Goal: Task Accomplishment & Management: Manage account settings

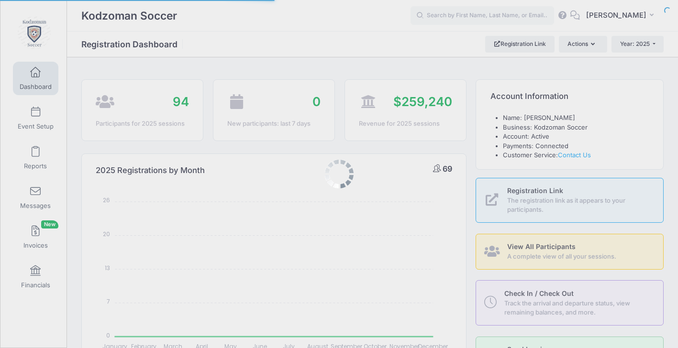
select select
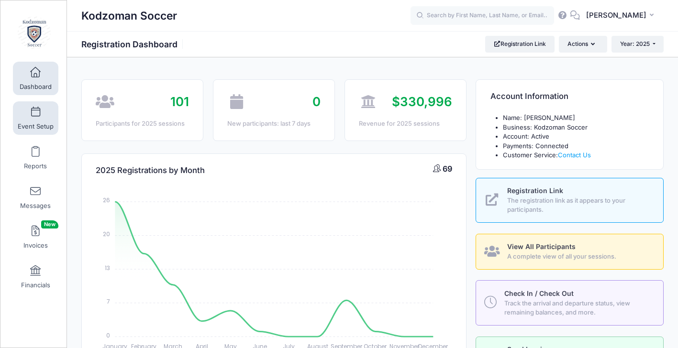
click at [35, 116] on span at bounding box center [35, 112] width 0 height 11
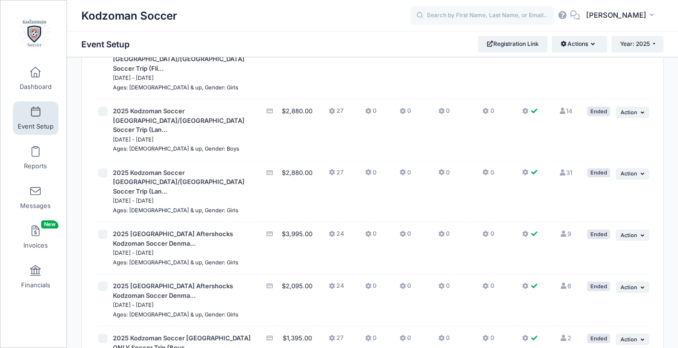
scroll to position [153, 0]
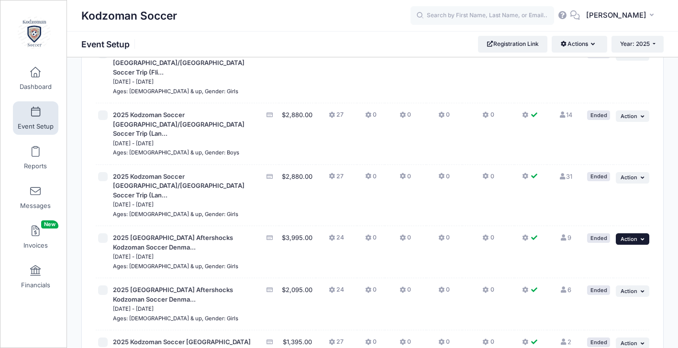
click at [633, 236] on span "Action" at bounding box center [628, 239] width 17 height 7
click at [599, 238] on link "Duplicate Session" at bounding box center [601, 237] width 87 height 18
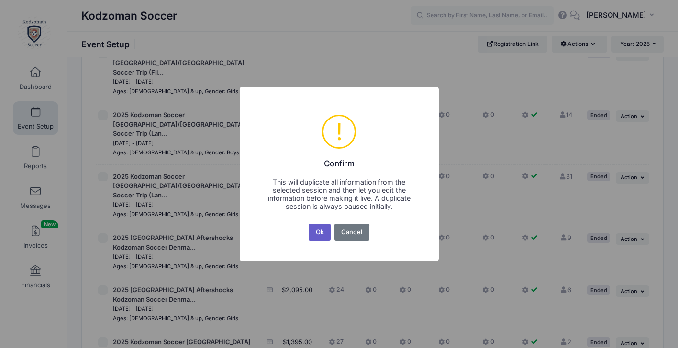
click at [318, 235] on button "Ok" at bounding box center [320, 232] width 22 height 17
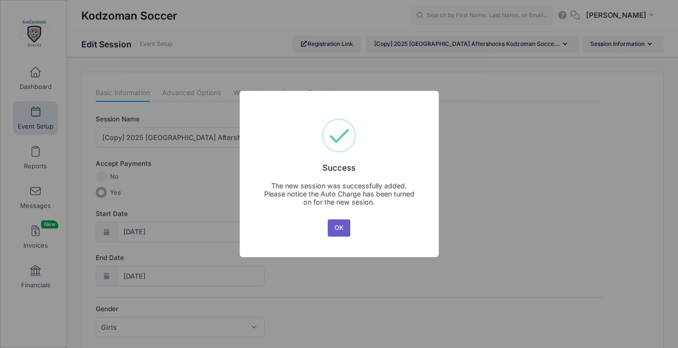
click at [341, 229] on button "OK" at bounding box center [339, 228] width 23 height 17
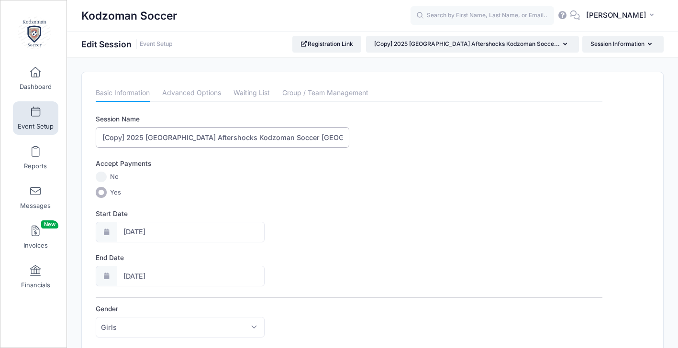
click at [127, 139] on input "[Copy] 2025 San Francisco Aftershocks Kodzoman Soccer Denmark/Sweden Soccer Tri…" at bounding box center [222, 137] width 253 height 21
click at [120, 138] on input "2025 San Francisco Aftershocks Kodzoman Soccer Denmark/Sweden Soccer Trip (Flig…" at bounding box center [222, 137] width 253 height 21
type input "2026 [GEOGRAPHIC_DATA] Aftershocks Kodzoman Soccer [GEOGRAPHIC_DATA]/[GEOGRAPHI…"
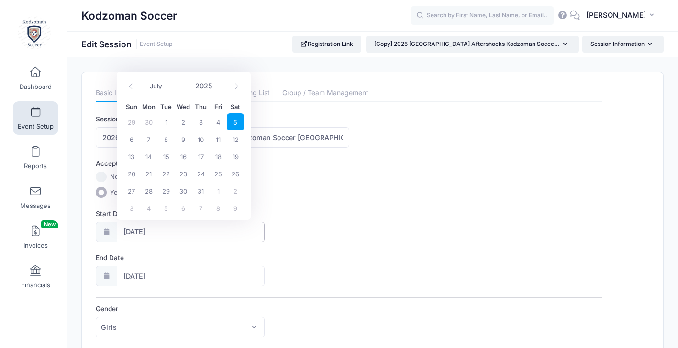
click at [143, 231] on input "[DATE]" at bounding box center [191, 232] width 148 height 21
click at [217, 121] on span "4" at bounding box center [218, 121] width 17 height 17
type input "07/04/2025"
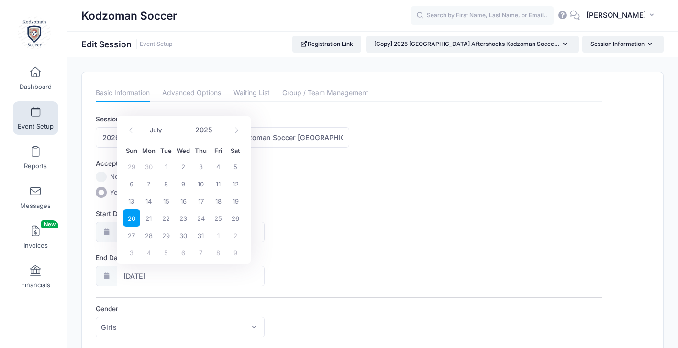
click at [309, 230] on div "Start Date 07/04/2025" at bounding box center [349, 225] width 507 height 33
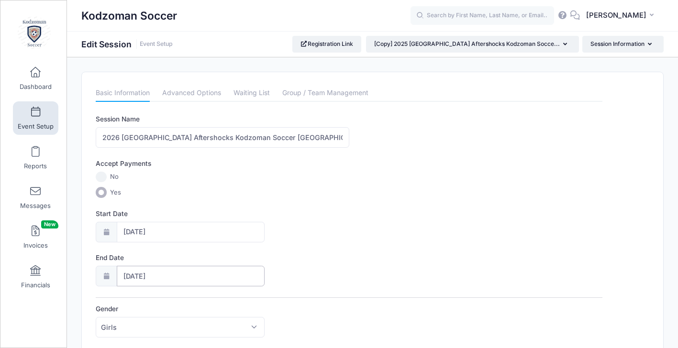
click at [185, 280] on input "07/20/2025" at bounding box center [191, 276] width 148 height 21
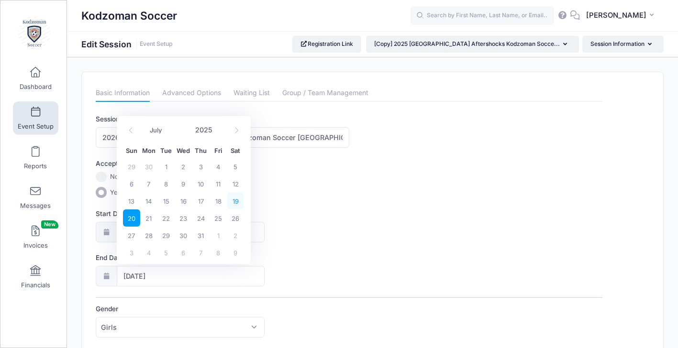
click at [234, 202] on span "19" at bounding box center [235, 200] width 17 height 17
type input "07/19/2025"
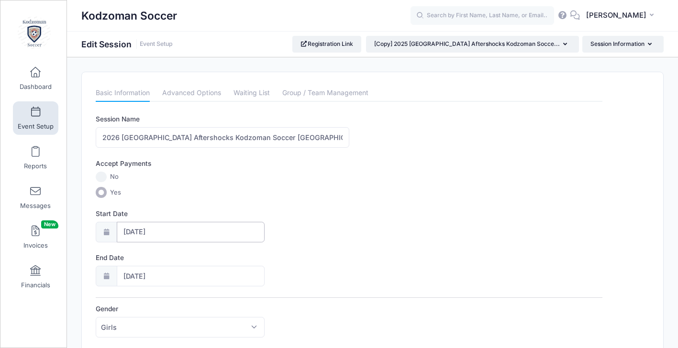
click at [158, 232] on input "07/04/2025" at bounding box center [191, 232] width 148 height 21
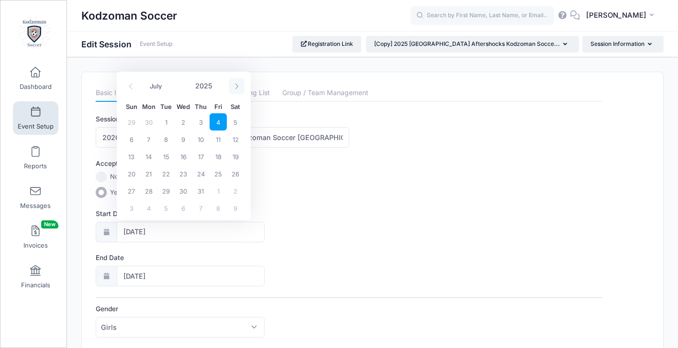
click at [236, 83] on icon at bounding box center [236, 86] width 6 height 6
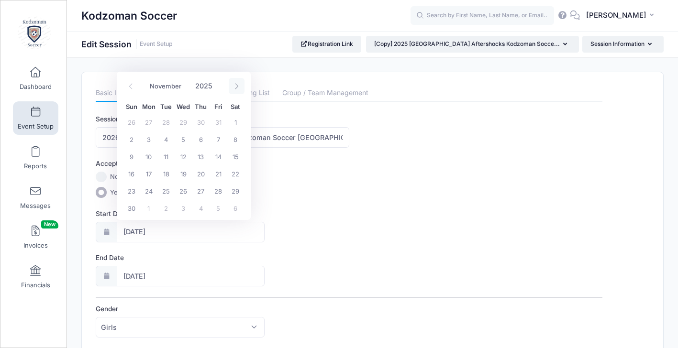
select select "11"
click at [236, 83] on icon at bounding box center [236, 86] width 6 height 6
type input "2026"
click at [236, 83] on icon at bounding box center [236, 86] width 6 height 6
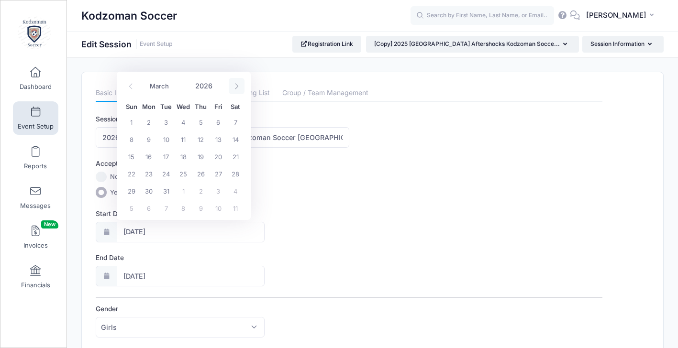
click at [236, 83] on icon at bounding box center [236, 86] width 6 height 6
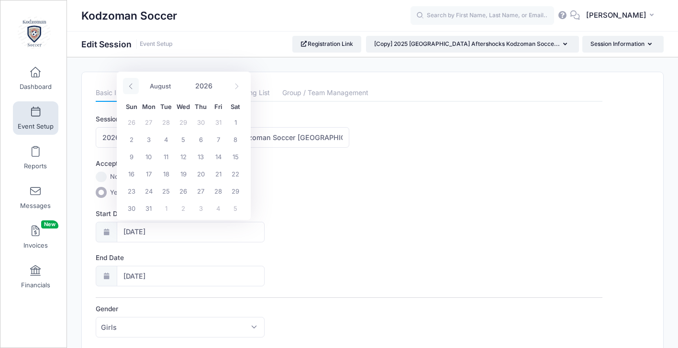
click at [131, 84] on icon at bounding box center [131, 86] width 6 height 6
select select "6"
click at [234, 123] on span "4" at bounding box center [235, 121] width 17 height 17
type input "07/04/2026"
type input "07/05/2026"
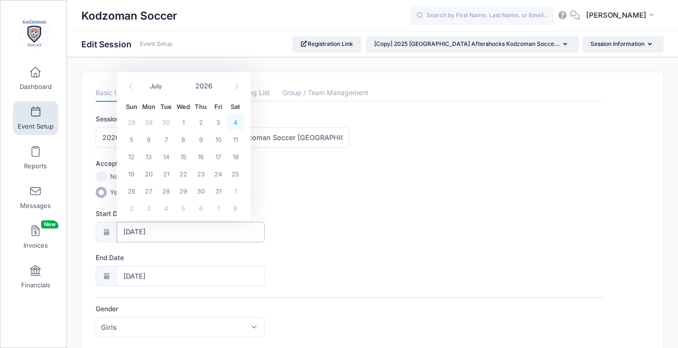
type input "2026"
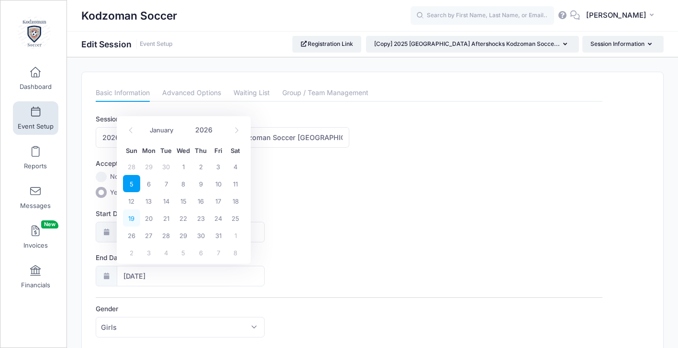
click at [132, 220] on span "19" at bounding box center [131, 218] width 17 height 17
type input "07/19/2026"
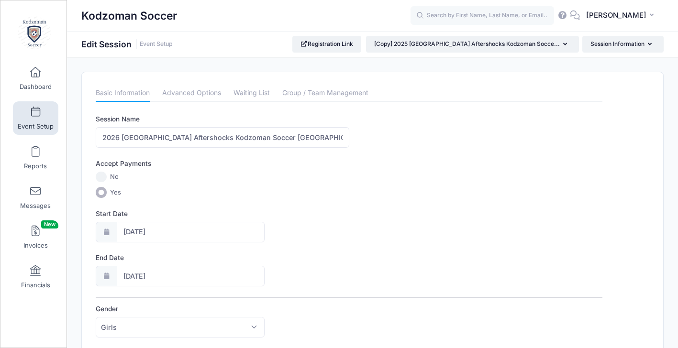
click at [316, 254] on label "End Date" at bounding box center [222, 258] width 253 height 10
click at [265, 266] on input "07/19/2026" at bounding box center [191, 276] width 148 height 21
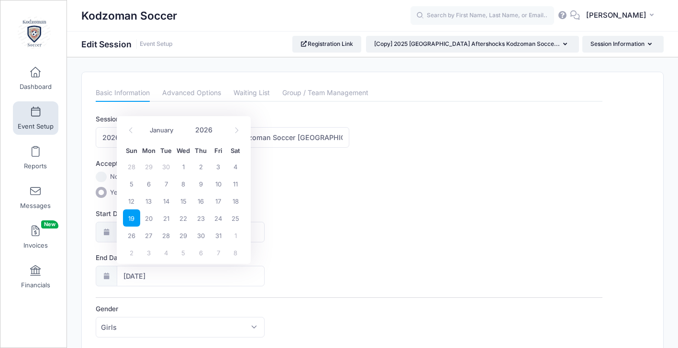
click at [323, 241] on div "Start Date 07/04/2026" at bounding box center [349, 225] width 507 height 33
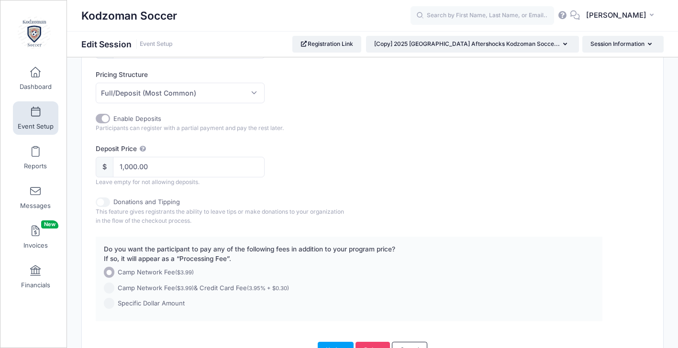
scroll to position [498, 0]
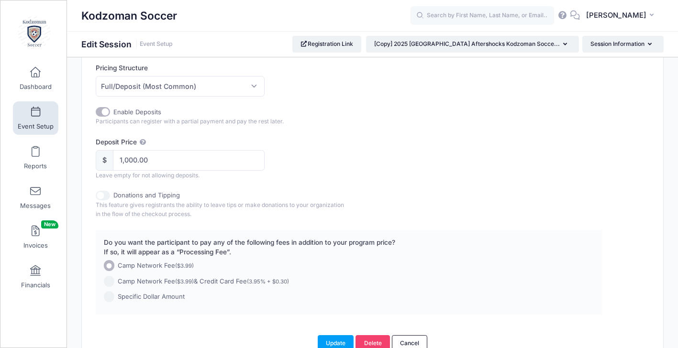
click at [106, 111] on input "Enable Deposits" at bounding box center [103, 112] width 14 height 10
checkbox input "false"
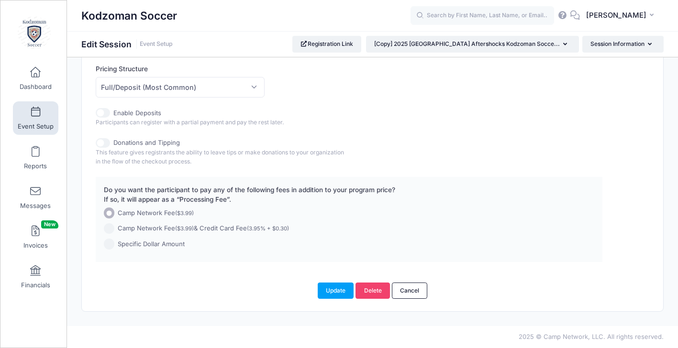
scroll to position [494, 0]
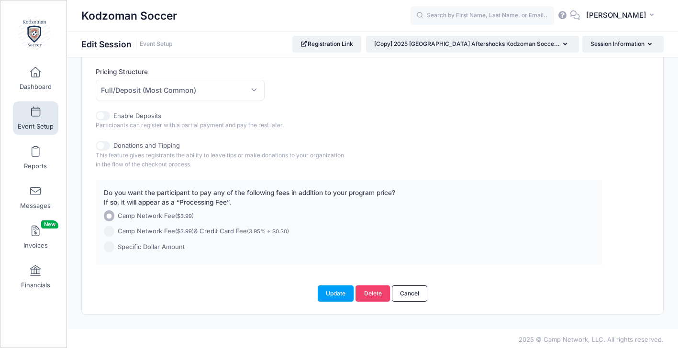
click at [103, 115] on input "Enable Deposits" at bounding box center [103, 116] width 14 height 10
checkbox input "true"
type input "1,000.00"
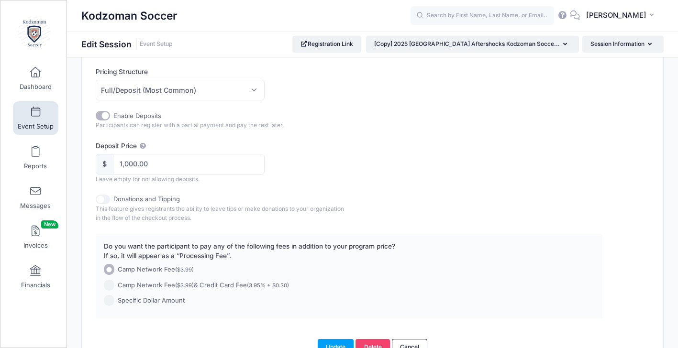
click at [379, 136] on div "Enable Deposits Participants can register with a partial payment and pay the re…" at bounding box center [349, 147] width 507 height 73
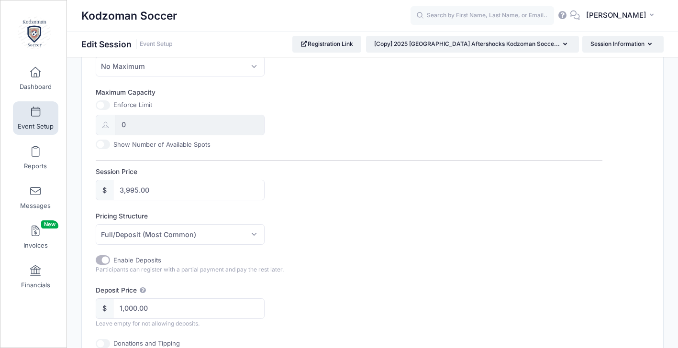
scroll to position [348, 0]
click at [254, 234] on span "Full/Deposit (Most Common)" at bounding box center [180, 236] width 169 height 21
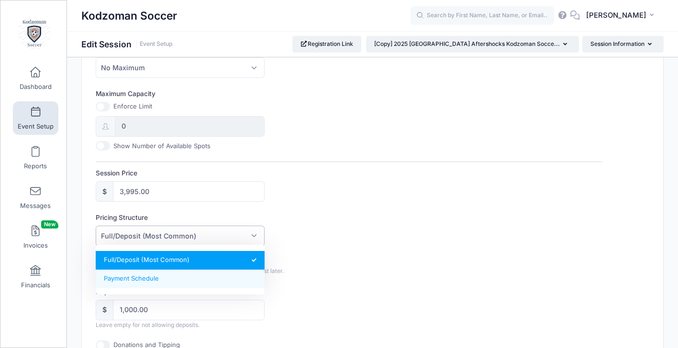
select select "fixed_installments"
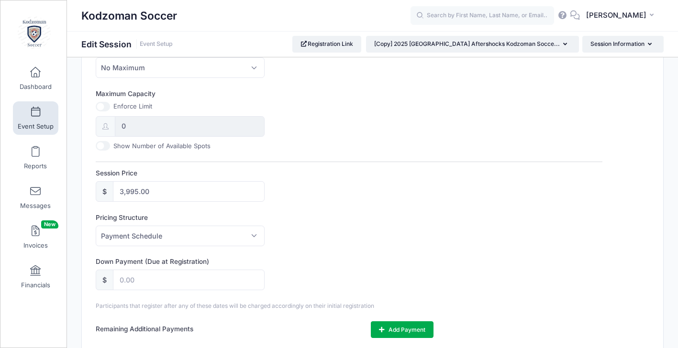
click at [348, 238] on div "Pricing Structure Full/Deposit (Most Common) Payment Schedule Payment Schedule" at bounding box center [349, 229] width 507 height 33
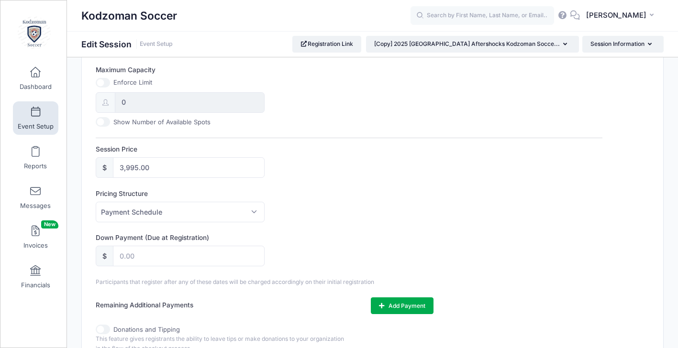
scroll to position [404, 0]
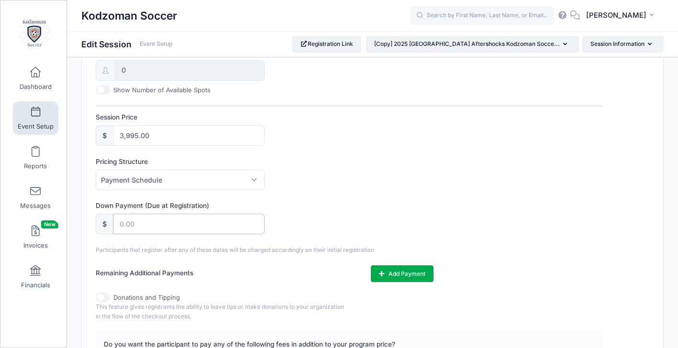
click at [152, 222] on input "text" at bounding box center [189, 224] width 152 height 21
type input "500"
click at [303, 217] on div "Down Payment (Due at Registration) $ 500" at bounding box center [349, 217] width 507 height 33
click at [416, 201] on div "Down Payment (Due at Registration) $ 500" at bounding box center [349, 217] width 507 height 33
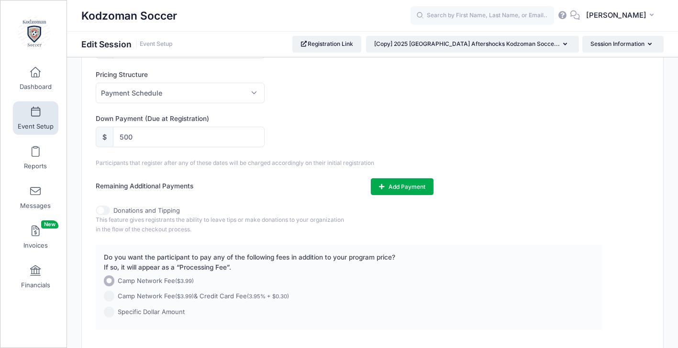
scroll to position [495, 0]
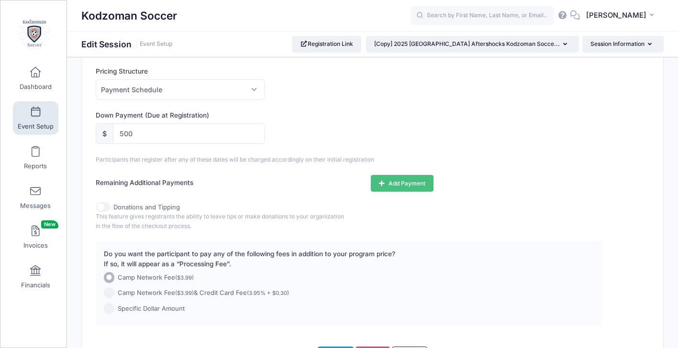
click at [384, 180] on button "Add Payment" at bounding box center [402, 183] width 63 height 16
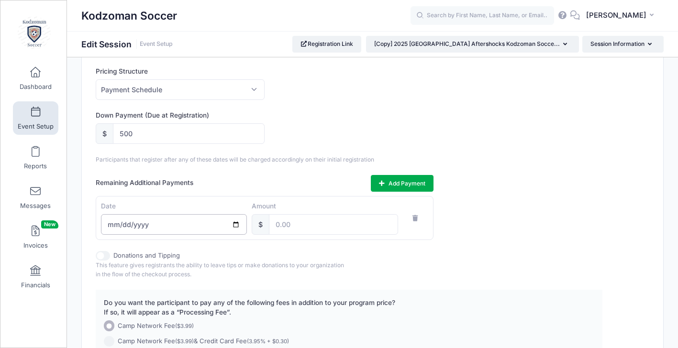
click at [121, 223] on input "date" at bounding box center [174, 224] width 146 height 21
type input "2026-01-15"
click at [280, 226] on input "number" at bounding box center [333, 224] width 129 height 21
click at [473, 232] on div "Remaining Additional Payments Add Payment Date 2026-01-15 Amount $ 1000" at bounding box center [349, 207] width 507 height 65
click at [399, 186] on button "Add Payment" at bounding box center [402, 183] width 63 height 16
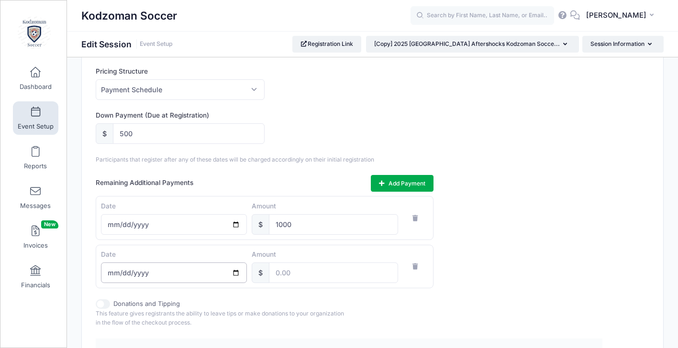
click at [152, 276] on input "date" at bounding box center [174, 273] width 146 height 21
click at [314, 228] on input "1000" at bounding box center [333, 224] width 129 height 21
type input "1100"
click at [143, 272] on input "date" at bounding box center [174, 273] width 146 height 21
type input "2026-03-15"
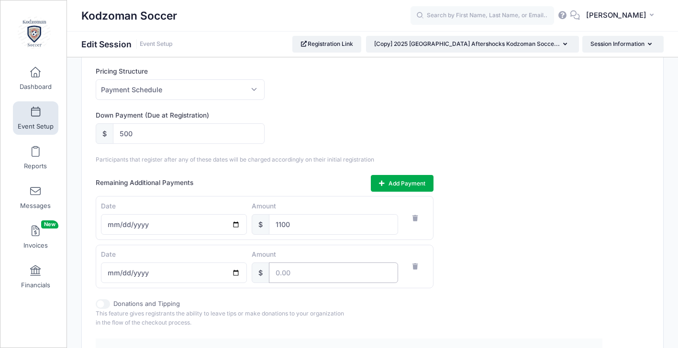
click at [293, 276] on input "number" at bounding box center [333, 273] width 129 height 21
type input "1100"
click at [502, 277] on div "Remaining Additional Payments Add Payment Date 2026-01-15 Amount $ 1100 Date 20…" at bounding box center [349, 231] width 507 height 113
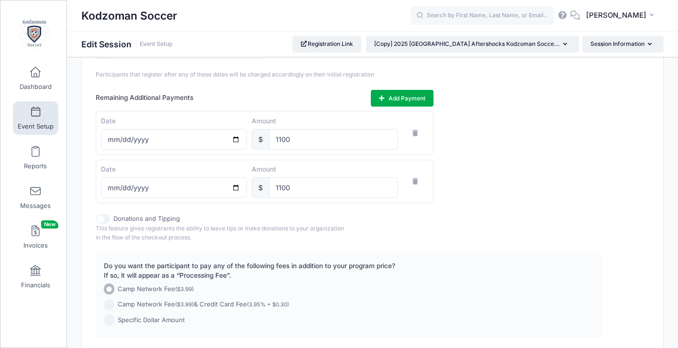
scroll to position [581, 0]
click at [401, 99] on button "Add Payment" at bounding box center [402, 97] width 63 height 16
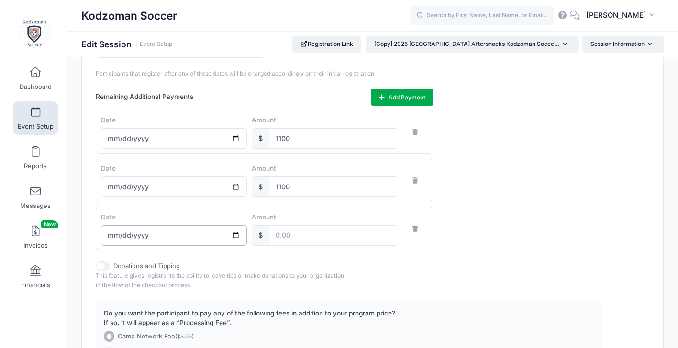
click at [130, 240] on input "date" at bounding box center [174, 235] width 146 height 21
type input "2026-05-15"
click at [289, 241] on input "number" at bounding box center [333, 235] width 129 height 21
type input "1295"
click at [546, 271] on div "Donations and Tipping This feature gives registrants the ability to leave tips …" at bounding box center [349, 276] width 507 height 28
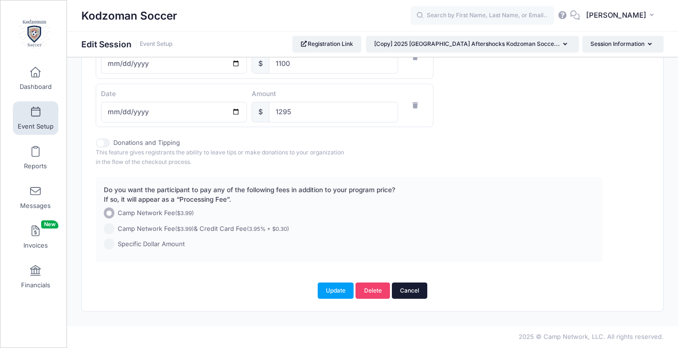
scroll to position [711, 0]
click at [334, 291] on button "Update" at bounding box center [336, 291] width 36 height 16
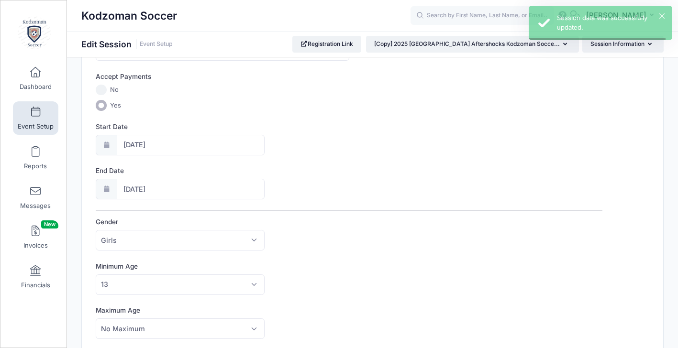
scroll to position [0, 0]
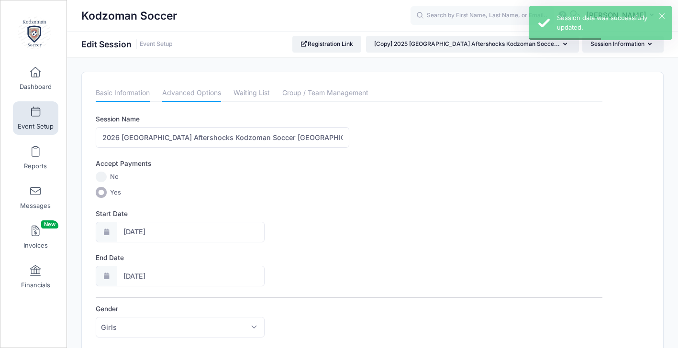
click at [196, 93] on link "Advanced Options" at bounding box center [191, 93] width 59 height 17
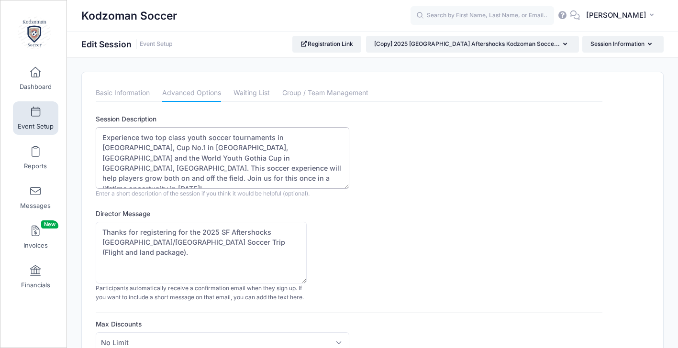
click at [143, 177] on textarea "Experience two top class youth soccer tournaments in Scandinavia, Cup No.1 in F…" at bounding box center [222, 158] width 253 height 62
type textarea "Experience two top class youth soccer tournaments in Scandinavia, Cup No.1 in F…"
click at [216, 231] on textarea "Thanks for registering for the 2025 SF Aftershocks Denmark/Sweden Soccer Trip (…" at bounding box center [201, 253] width 211 height 62
type textarea "Thanks for registering for the 2026 SF Aftershocks Denmark/Sweden Soccer Trip (…"
click at [380, 246] on div "Director Message Thanks for registering for the 2025 SF Aftershocks Denmark/Swe…" at bounding box center [349, 255] width 507 height 93
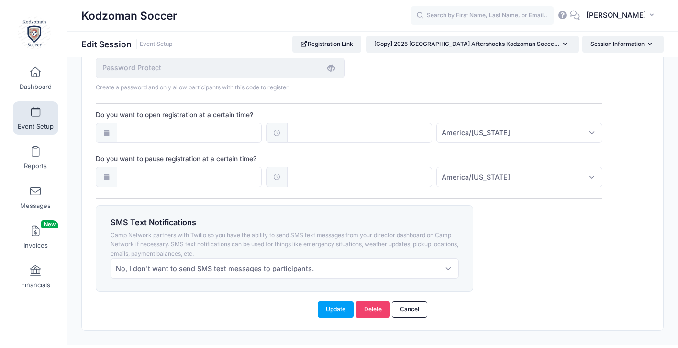
scroll to position [693, 0]
click at [339, 304] on button "Update" at bounding box center [336, 309] width 36 height 16
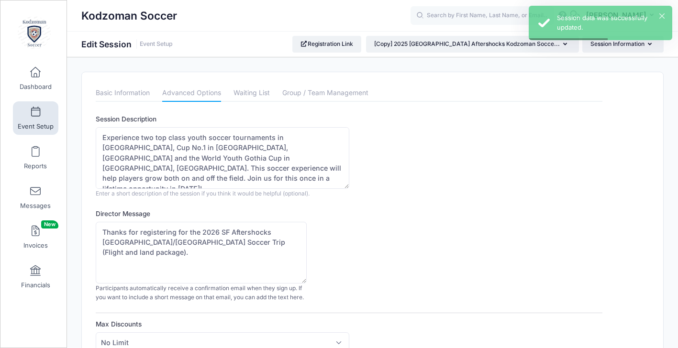
scroll to position [0, 0]
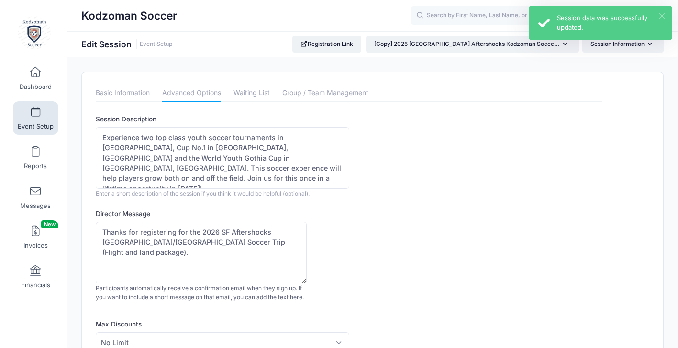
click at [660, 14] on button "×" at bounding box center [661, 15] width 5 height 5
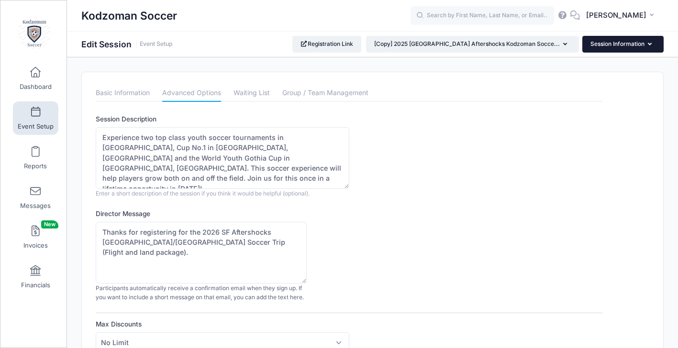
click at [642, 44] on button "Session Information" at bounding box center [622, 44] width 81 height 16
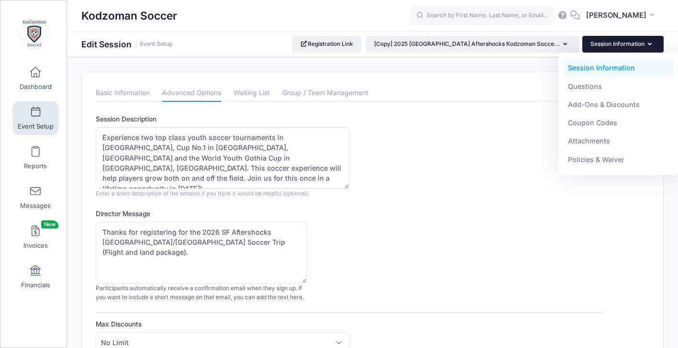
click at [642, 44] on button "Session Information" at bounding box center [622, 44] width 81 height 16
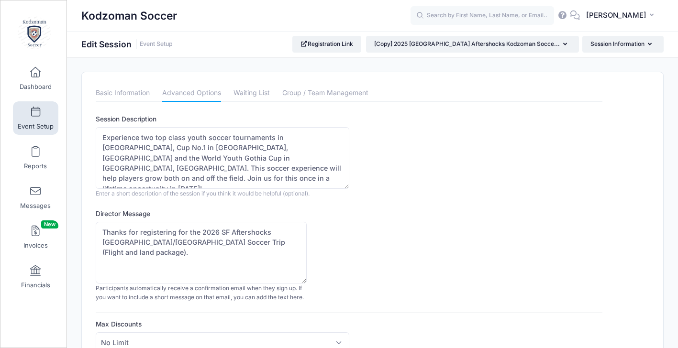
click at [26, 114] on link "Event Setup" at bounding box center [35, 117] width 45 height 33
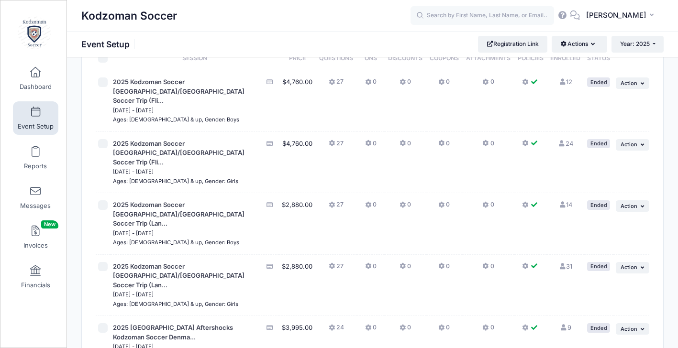
scroll to position [4, 0]
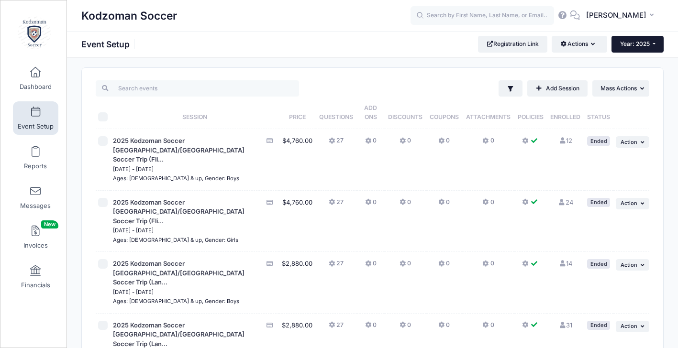
click at [652, 47] on button "Year: 2025" at bounding box center [637, 44] width 52 height 16
click at [645, 62] on link "Year: 2026" at bounding box center [642, 62] width 62 height 12
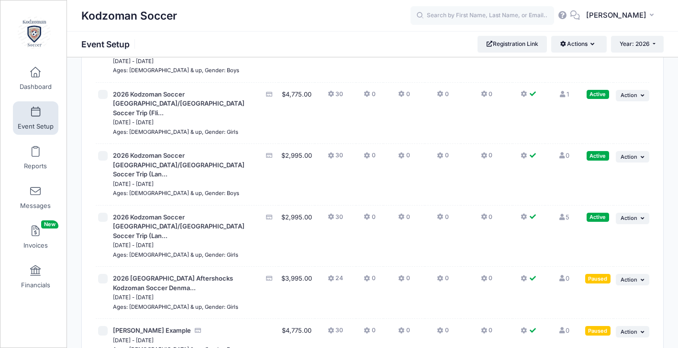
scroll to position [105, 0]
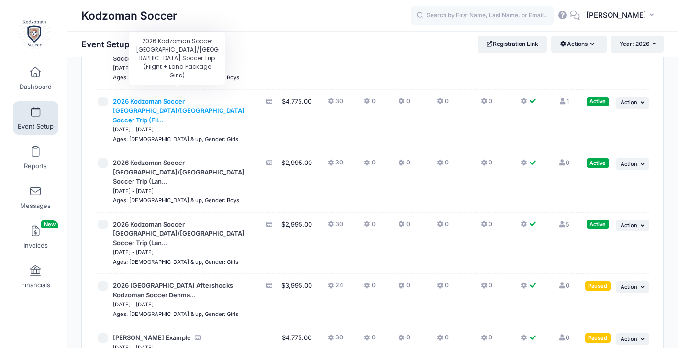
click at [149, 98] on span "2026 Kodzoman Soccer Denmark/Sweden Soccer Trip (Fli..." at bounding box center [179, 111] width 132 height 26
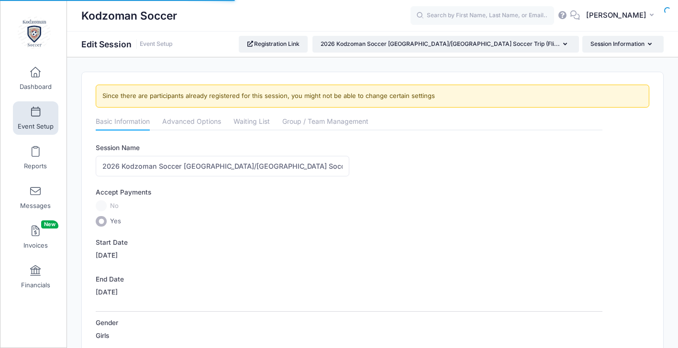
select select "0"
click at [186, 120] on link "Advanced Options" at bounding box center [191, 122] width 59 height 17
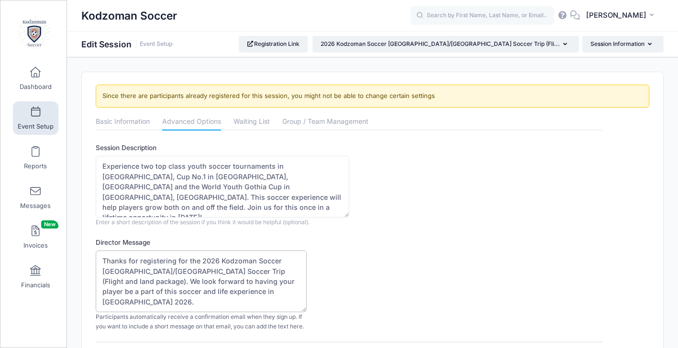
drag, startPoint x: 288, startPoint y: 271, endPoint x: 292, endPoint y: 287, distance: 16.6
click at [35, 116] on span at bounding box center [35, 112] width 0 height 11
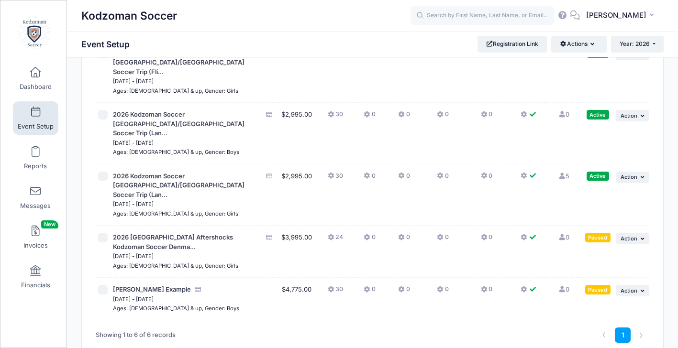
scroll to position [162, 0]
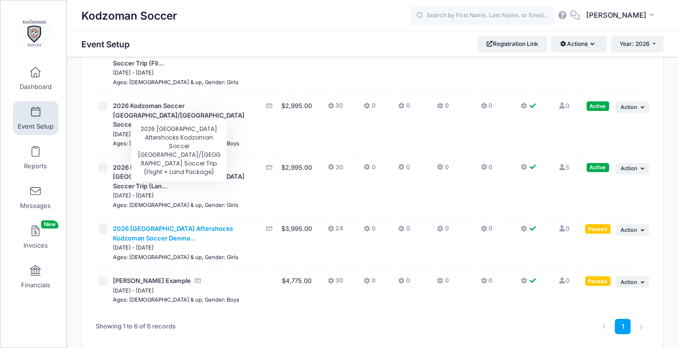
click at [143, 225] on span "2026 [GEOGRAPHIC_DATA] Aftershocks Kodzoman Soccer Denma..." at bounding box center [173, 233] width 120 height 17
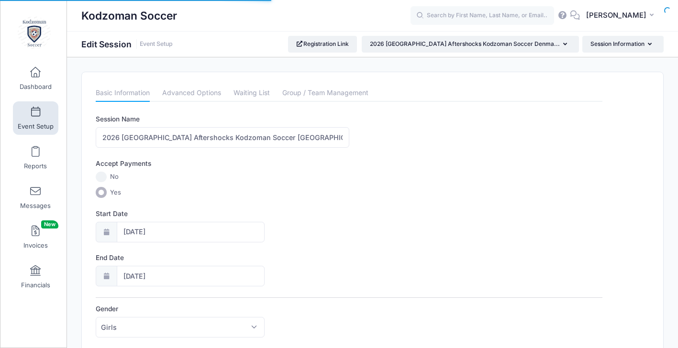
select select "0"
click at [192, 92] on link "Advanced Options" at bounding box center [191, 93] width 59 height 17
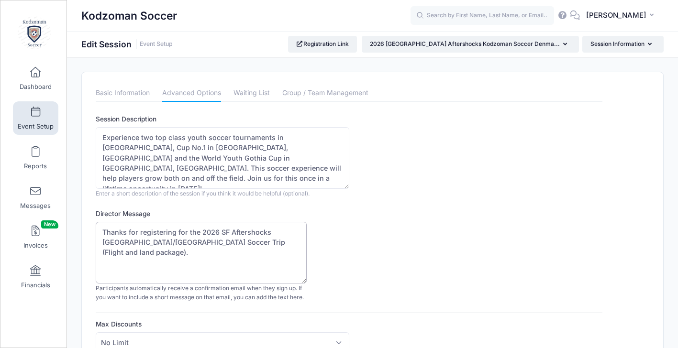
click at [294, 241] on textarea "Thanks for registering for the 2026 SF Aftershocks Denmark/Sweden Soccer Trip (…" at bounding box center [201, 253] width 211 height 62
paste textarea "We look forward to having your player be a part of this soccer and life experie…"
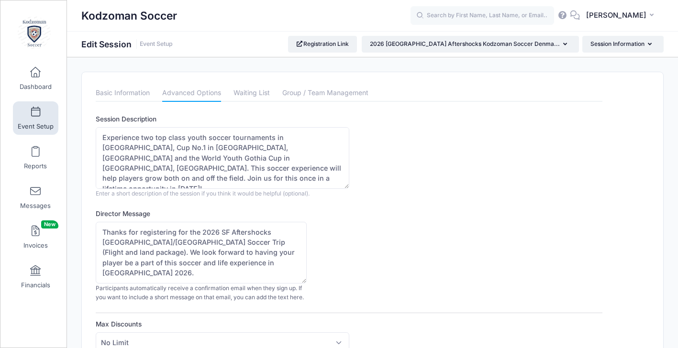
click at [381, 272] on div "Director Message Thanks for registering for the 2026 SF Aftershocks Denmark/Swe…" at bounding box center [349, 255] width 507 height 93
click at [217, 263] on textarea "Thanks for registering for the 2026 SF Aftershocks Denmark/Sweden Soccer Trip (…" at bounding box center [201, 253] width 211 height 62
type textarea "Thanks for registering for the 2026 SF Aftershocks Denmark/Sweden Soccer Trip (…"
click at [432, 265] on div "Director Message Thanks for registering for the 2026 SF Aftershocks Denmark/Swe…" at bounding box center [349, 255] width 507 height 93
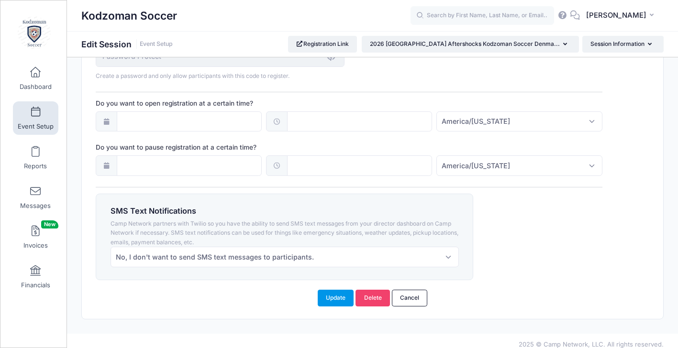
scroll to position [703, 0]
click at [332, 295] on button "Update" at bounding box center [336, 298] width 36 height 16
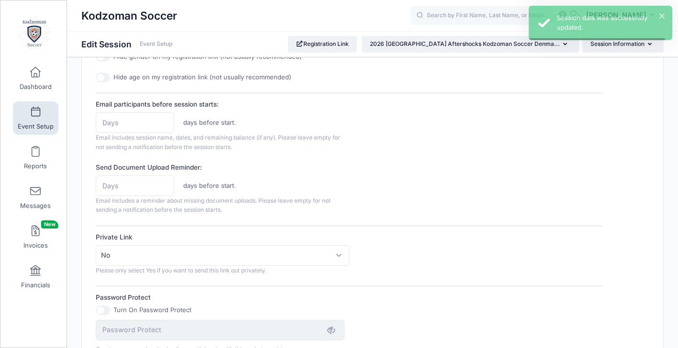
scroll to position [0, 0]
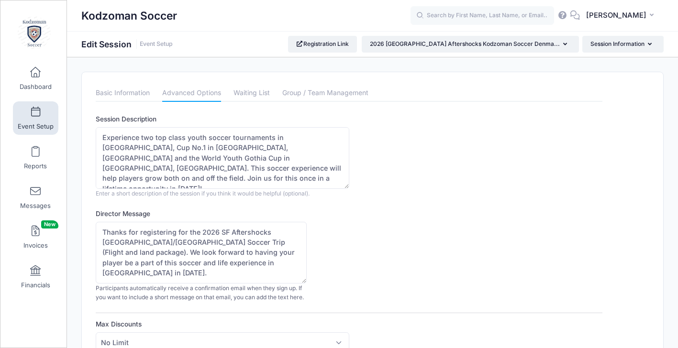
click at [26, 109] on link "Event Setup" at bounding box center [35, 117] width 45 height 33
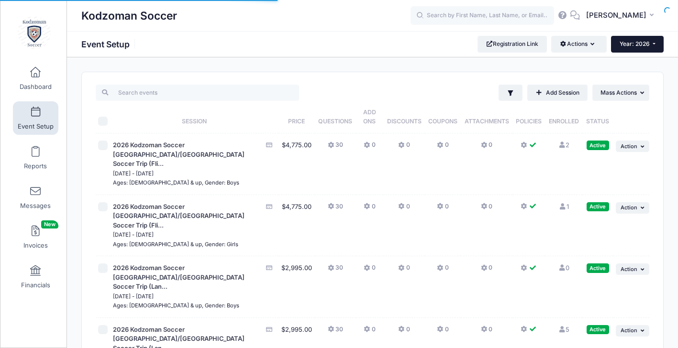
click at [643, 43] on span "Year: 2026" at bounding box center [634, 43] width 30 height 7
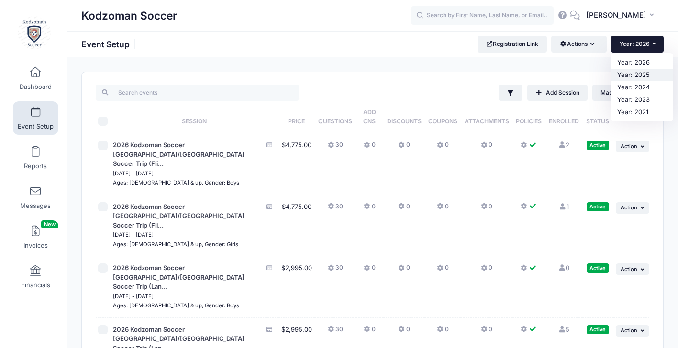
click at [636, 73] on link "Year: 2025" at bounding box center [642, 75] width 62 height 12
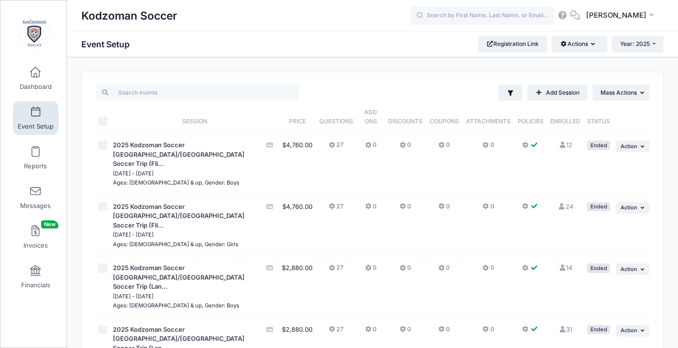
click at [660, 174] on div "Filter Filter Options Show: Active Live Completed Add Session ... Mass Actions" at bounding box center [372, 351] width 581 height 558
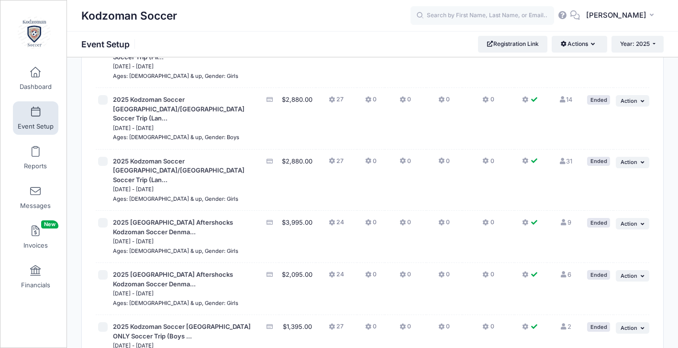
scroll to position [178, 0]
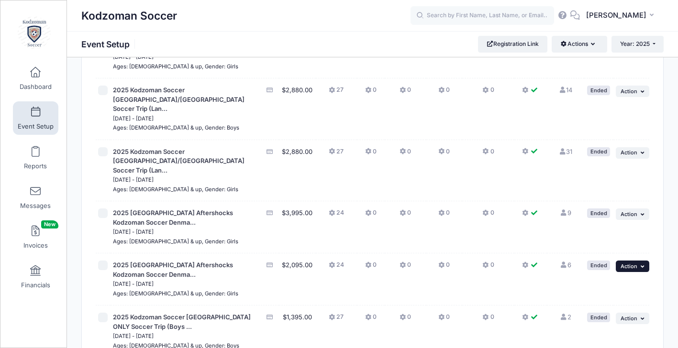
click at [631, 263] on span "Action" at bounding box center [628, 266] width 17 height 7
click at [603, 264] on link "Duplicate Session" at bounding box center [601, 263] width 87 height 18
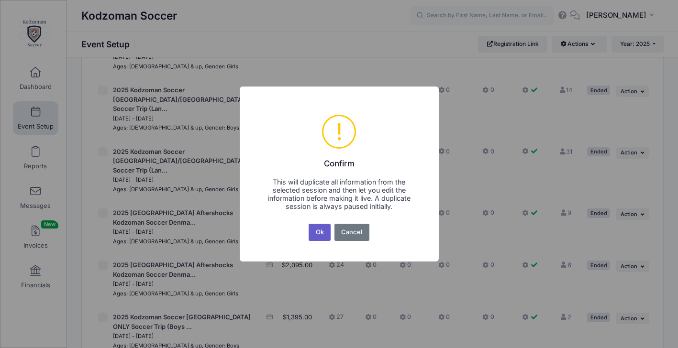
click at [317, 229] on button "Ok" at bounding box center [320, 232] width 22 height 17
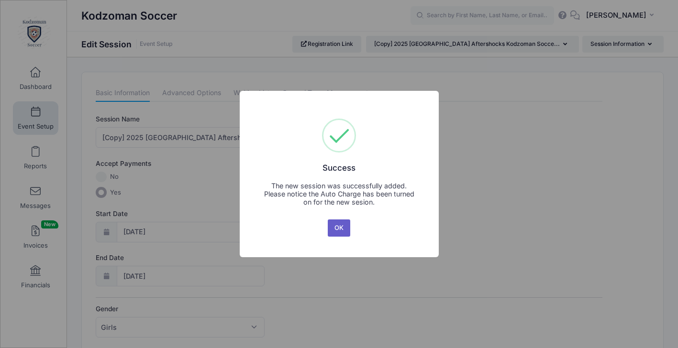
click at [339, 229] on button "OK" at bounding box center [339, 228] width 23 height 17
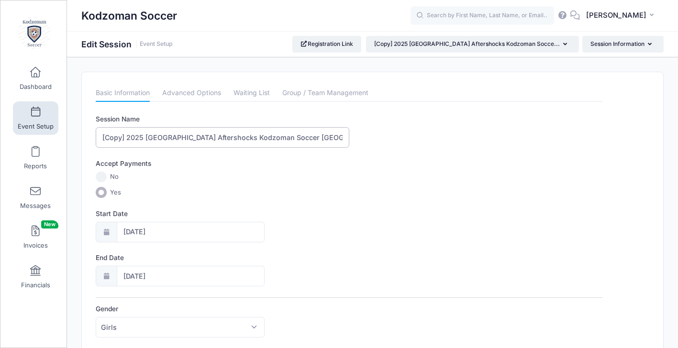
click at [126, 138] on input "[Copy] 2025 [GEOGRAPHIC_DATA] Aftershocks Kodzoman Soccer [GEOGRAPHIC_DATA]/[GE…" at bounding box center [222, 137] width 253 height 21
click at [119, 137] on input "2025 [GEOGRAPHIC_DATA] Aftershocks Kodzoman Soccer [GEOGRAPHIC_DATA]/[GEOGRAPHI…" at bounding box center [222, 137] width 253 height 21
type input "2026 [GEOGRAPHIC_DATA] Aftershocks Kodzoman Soccer [GEOGRAPHIC_DATA]/[GEOGRAPHI…"
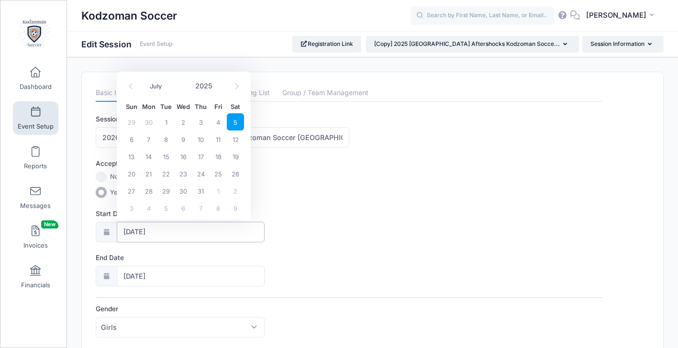
click at [142, 232] on input "[DATE]" at bounding box center [191, 232] width 148 height 21
click at [237, 85] on icon at bounding box center [236, 86] width 6 height 6
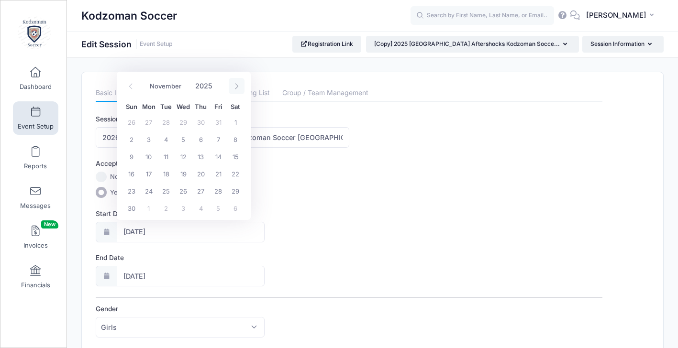
click at [237, 85] on icon at bounding box center [236, 86] width 6 height 6
select select "11"
click at [237, 85] on icon at bounding box center [236, 86] width 6 height 6
type input "2026"
click at [237, 85] on icon at bounding box center [236, 86] width 6 height 6
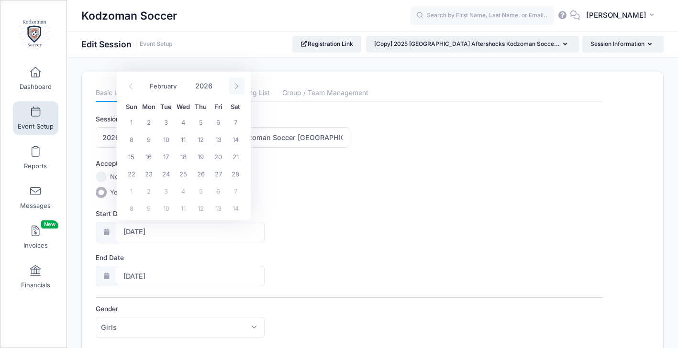
click at [237, 85] on icon at bounding box center [236, 86] width 6 height 6
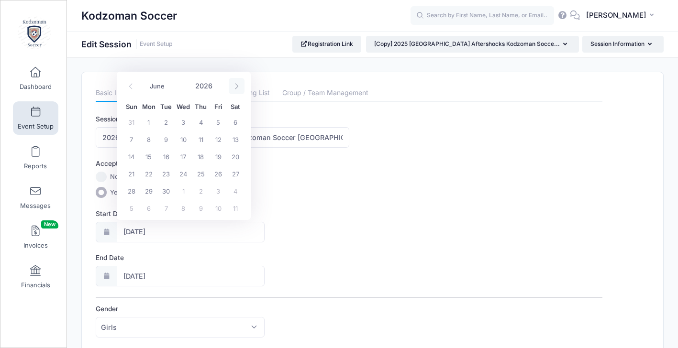
select select "6"
click at [233, 119] on span "4" at bounding box center [235, 121] width 17 height 17
type input "07/04/2026"
type input "07/05/2026"
type input "2026"
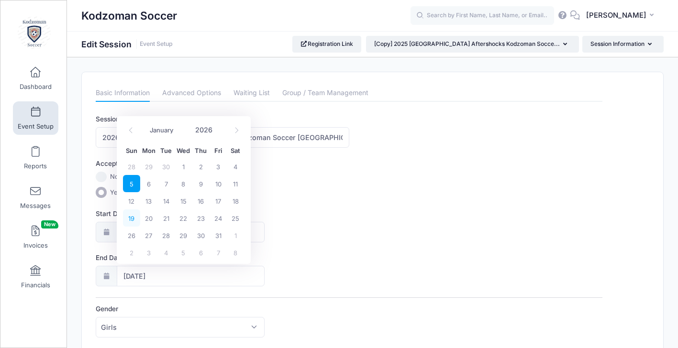
click at [130, 221] on span "19" at bounding box center [131, 218] width 17 height 17
type input "07/19/2026"
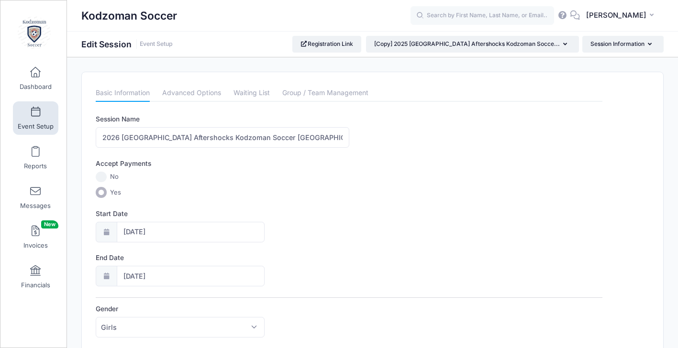
click at [314, 270] on div "End Date 07/19/2026" at bounding box center [349, 269] width 507 height 33
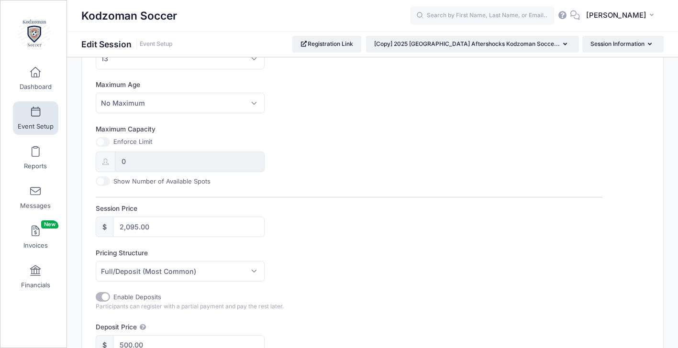
scroll to position [316, 0]
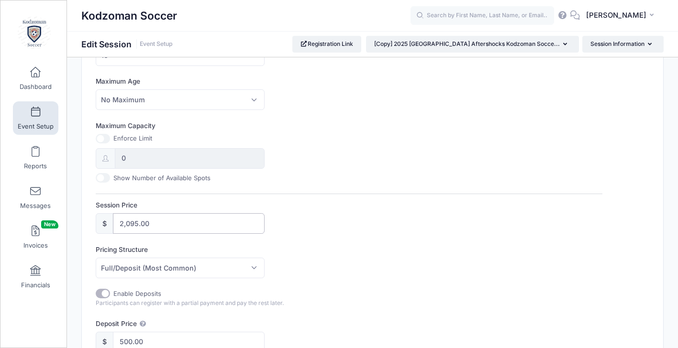
click at [129, 224] on input "2,095.00" at bounding box center [189, 223] width 152 height 21
type input "2,295.00"
click at [351, 248] on div "Pricing Structure Full/Deposit (Most Common) Payment Schedule Full/Deposit (Mos…" at bounding box center [349, 261] width 507 height 33
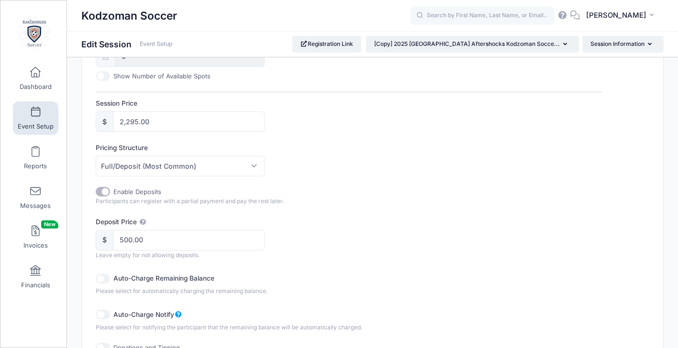
scroll to position [419, 0]
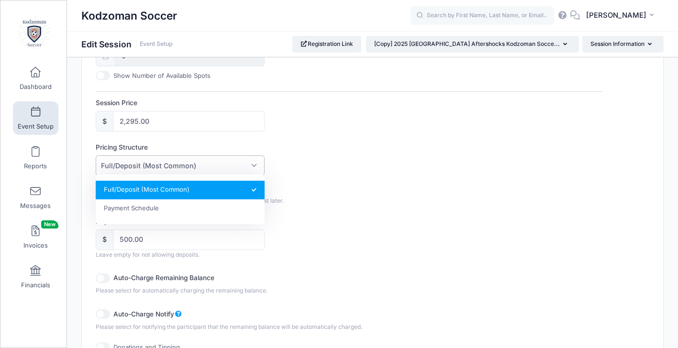
click at [251, 164] on span "Full/Deposit (Most Common)" at bounding box center [180, 165] width 169 height 21
select select "fixed_installments"
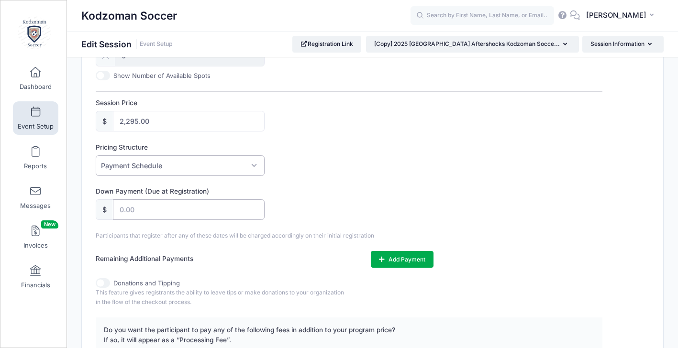
click at [151, 213] on input "text" at bounding box center [189, 209] width 152 height 21
type input "500"
click at [397, 199] on div "Down Payment (Due at Registration) $ 500" at bounding box center [349, 203] width 507 height 33
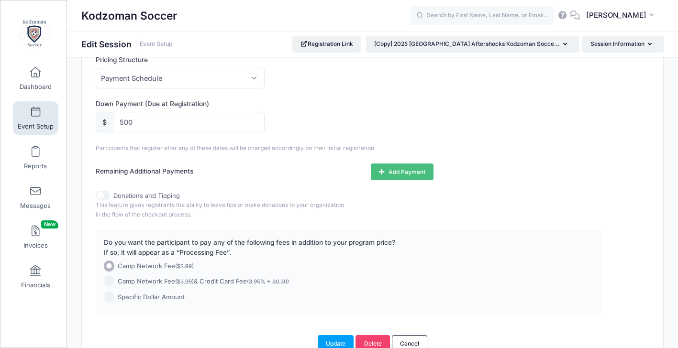
scroll to position [507, 0]
click at [390, 169] on button "Add Payment" at bounding box center [402, 171] width 63 height 16
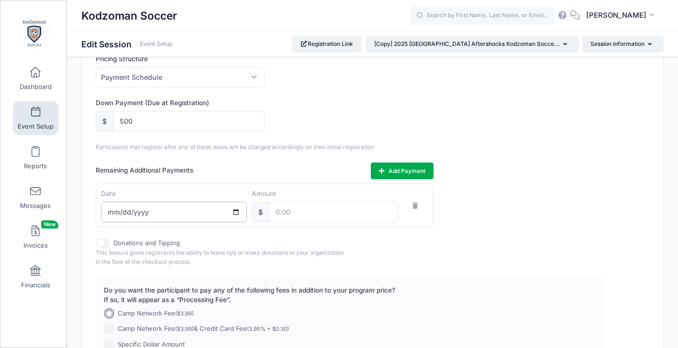
click at [139, 210] on input "date" at bounding box center [174, 212] width 146 height 21
type input "2026-01-15"
click at [283, 214] on input "number" at bounding box center [333, 212] width 129 height 21
type input "500"
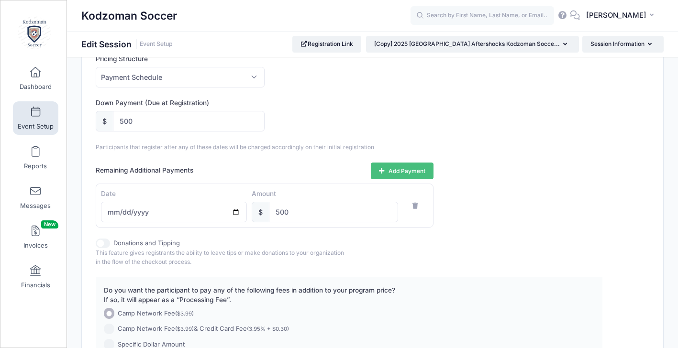
click at [402, 166] on button "Add Payment" at bounding box center [402, 171] width 63 height 16
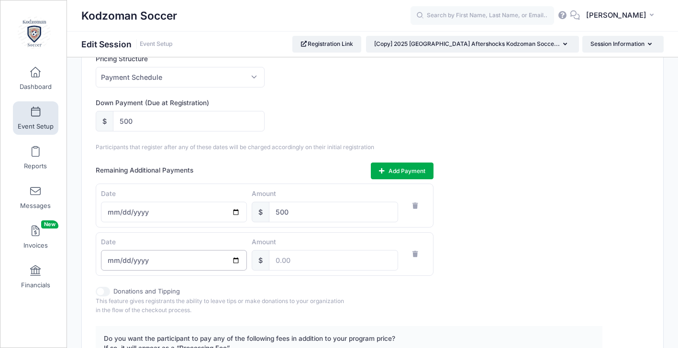
click at [145, 264] on input "date" at bounding box center [174, 260] width 146 height 21
type input "2026-03-15"
click at [287, 265] on input "number" at bounding box center [333, 260] width 129 height 21
type input "500"
click at [525, 285] on div "Session Name 2026 San Francisco Aftershocks Kodzoman Soccer Denmark/Sweden Socc…" at bounding box center [349, 9] width 507 height 804
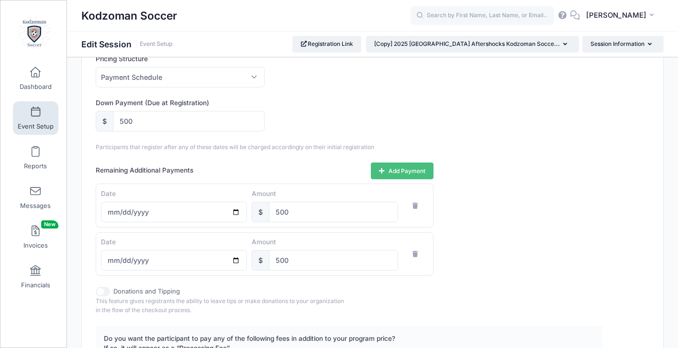
click at [397, 172] on button "Add Payment" at bounding box center [402, 171] width 63 height 16
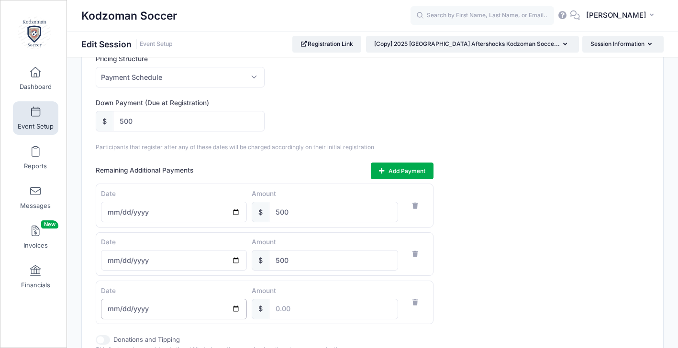
click at [166, 312] on input "date" at bounding box center [174, 309] width 146 height 21
click at [510, 292] on div "Remaining Additional Payments Add Payment Date 2026-01-15 Amount $ 500 Date 202…" at bounding box center [349, 244] width 507 height 162
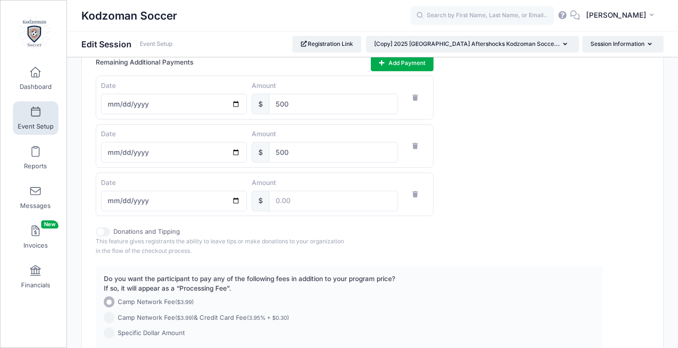
scroll to position [621, 0]
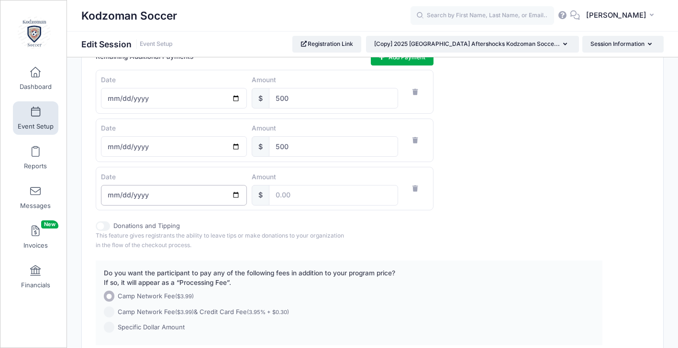
click at [164, 203] on input "date" at bounding box center [174, 195] width 146 height 21
type input "2026-05-15"
click at [284, 200] on input "number" at bounding box center [333, 195] width 129 height 21
type input "795"
click at [521, 238] on div "Donations and Tipping This feature gives registrants the ability to leave tips …" at bounding box center [349, 235] width 507 height 28
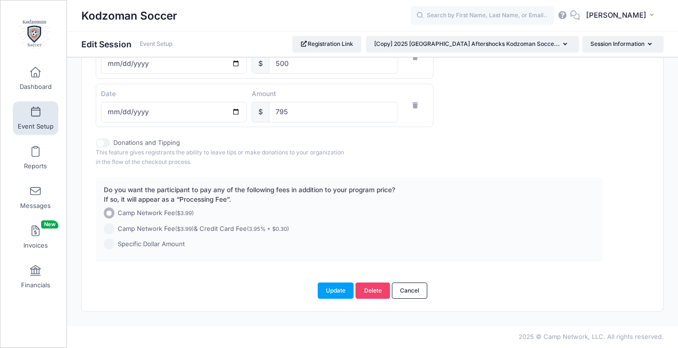
scroll to position [711, 0]
click at [334, 291] on button "Update" at bounding box center [336, 291] width 36 height 16
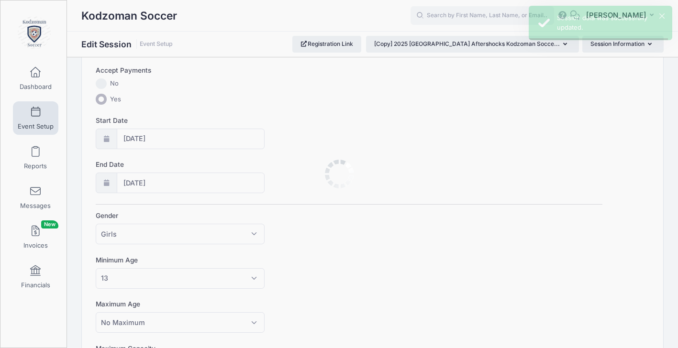
scroll to position [0, 0]
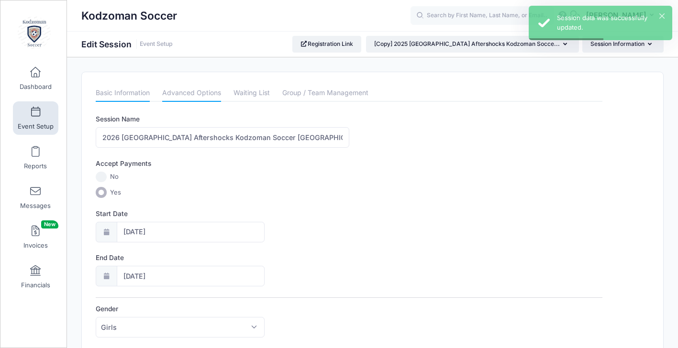
click at [195, 98] on link "Advanced Options" at bounding box center [191, 93] width 59 height 17
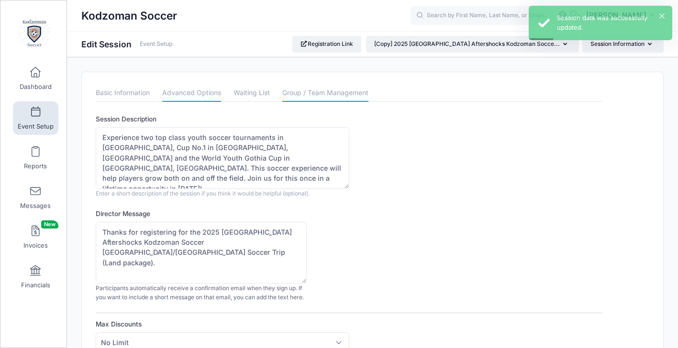
click at [302, 91] on link "Group / Team Management" at bounding box center [325, 93] width 86 height 17
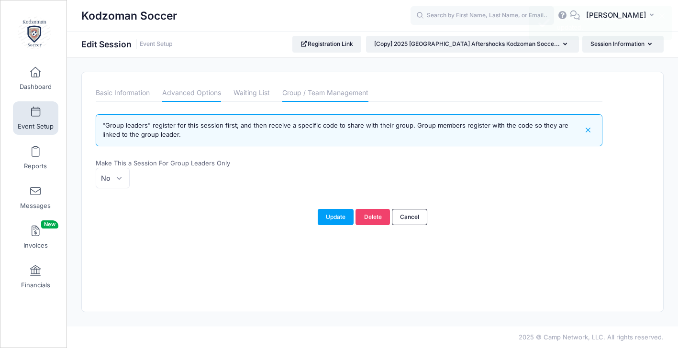
click at [197, 89] on link "Advanced Options" at bounding box center [191, 93] width 59 height 17
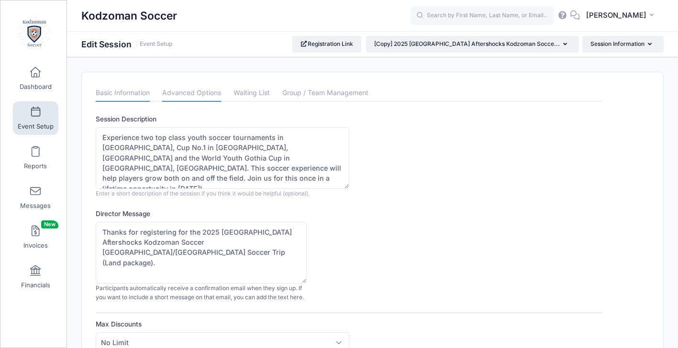
click at [133, 93] on link "Basic Information" at bounding box center [123, 93] width 54 height 17
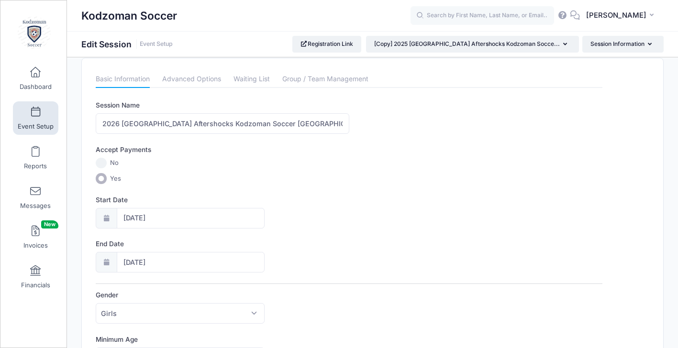
scroll to position [0, 0]
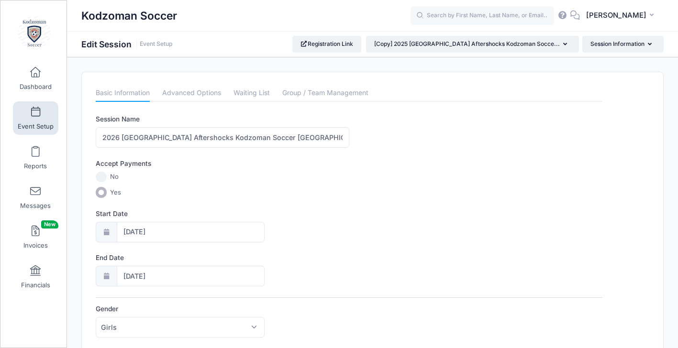
click at [35, 119] on link "Event Setup" at bounding box center [35, 117] width 45 height 33
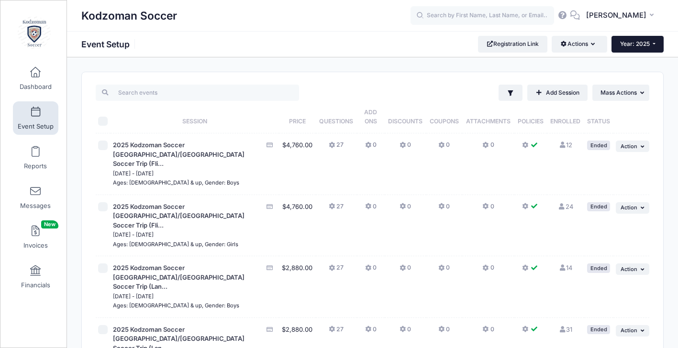
click at [635, 48] on button "Year: 2025" at bounding box center [637, 44] width 52 height 16
click at [627, 61] on link "Year: 2026" at bounding box center [642, 62] width 62 height 12
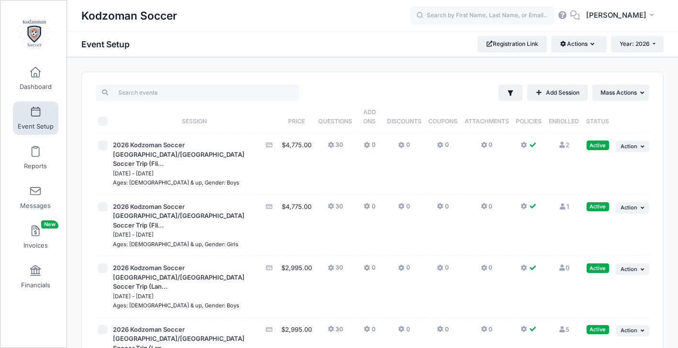
click at [669, 143] on div "Filter Filter Options Show: Active Live Completed ..." at bounding box center [372, 325] width 611 height 507
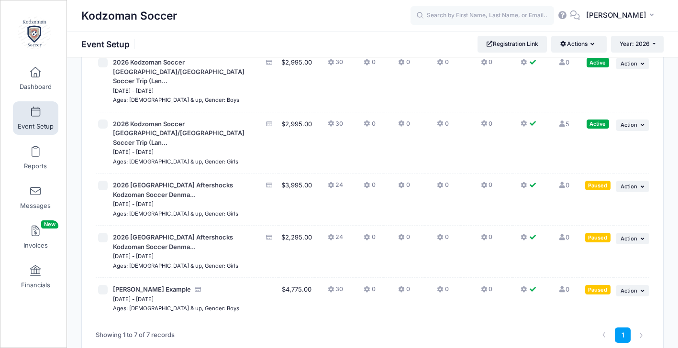
scroll to position [206, 0]
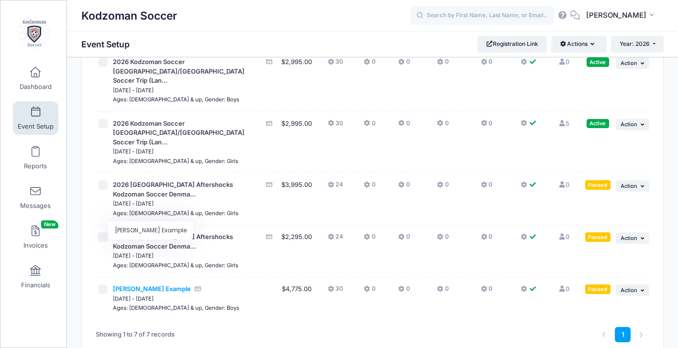
click at [143, 285] on span "[PERSON_NAME] Example" at bounding box center [152, 289] width 78 height 8
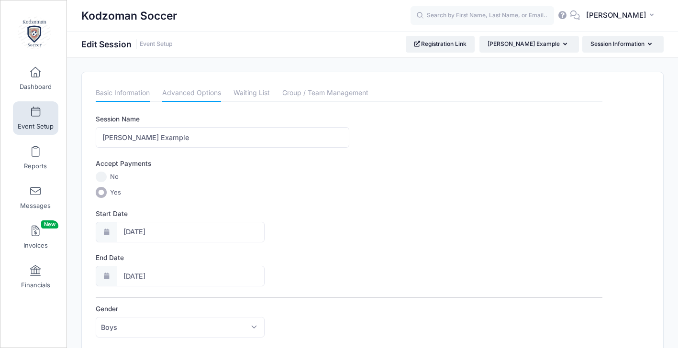
click at [191, 94] on link "Advanced Options" at bounding box center [191, 93] width 59 height 17
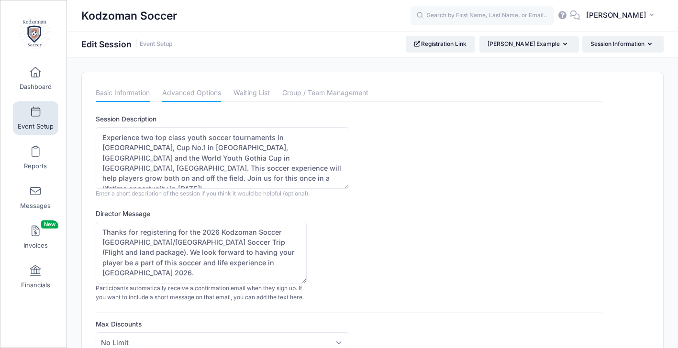
click at [122, 92] on link "Basic Information" at bounding box center [123, 93] width 54 height 17
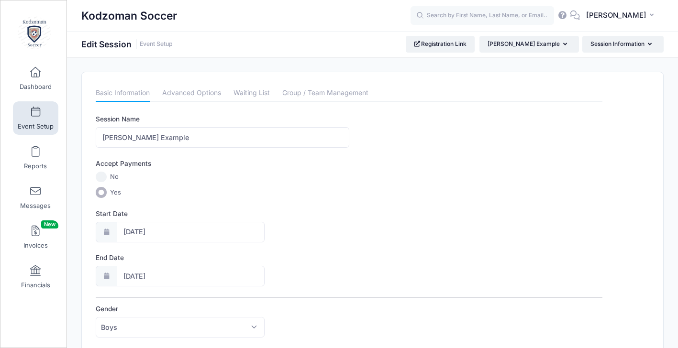
click at [30, 118] on link "Event Setup" at bounding box center [35, 117] width 45 height 33
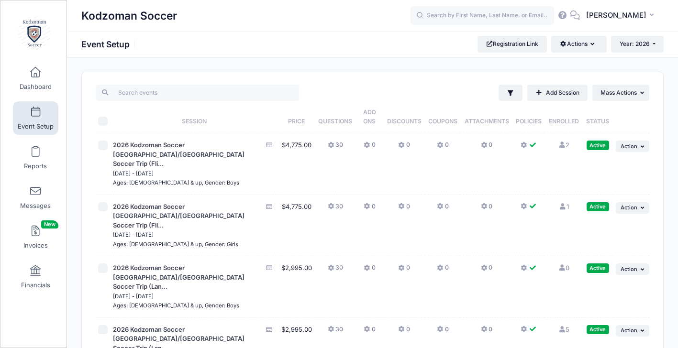
click at [657, 233] on div "Filter Filter Options Show: Active Live Completed Add Session ... Mass Actions" at bounding box center [372, 320] width 581 height 496
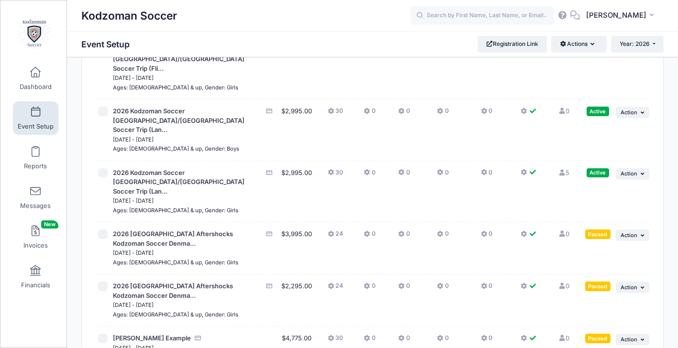
scroll to position [156, 0]
click at [332, 235] on icon at bounding box center [332, 235] width 8 height 0
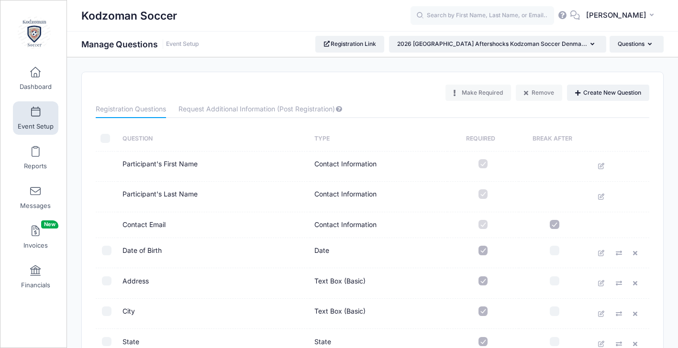
click at [39, 114] on link "Event Setup" at bounding box center [35, 117] width 45 height 33
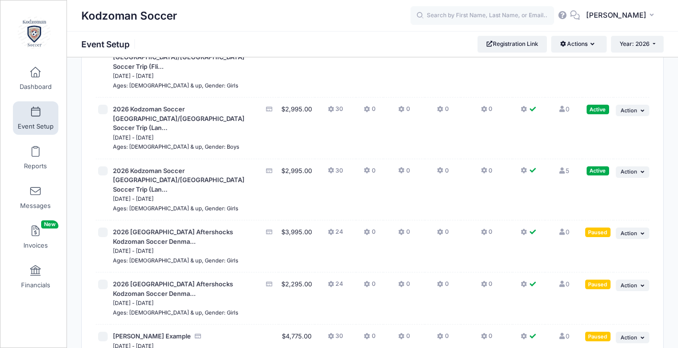
scroll to position [168, 0]
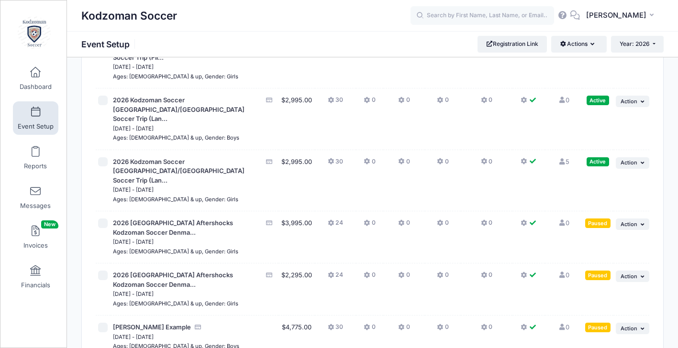
click at [524, 276] on icon at bounding box center [524, 276] width 8 height 0
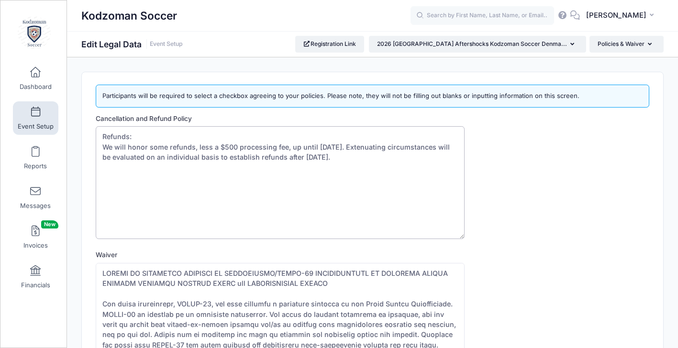
click at [379, 147] on textarea "Refunds: We will honor some refunds, less a $500 processing fee, up until Febru…" at bounding box center [280, 182] width 369 height 113
click at [429, 158] on textarea "Refunds: We will honor some refunds, less a $500 processing fee, up until Febru…" at bounding box center [280, 182] width 369 height 113
type textarea "Refunds: We will honor some refunds, less a $500 processing fee, up until Febru…"
click at [322, 314] on textarea "Waiver" at bounding box center [280, 319] width 369 height 113
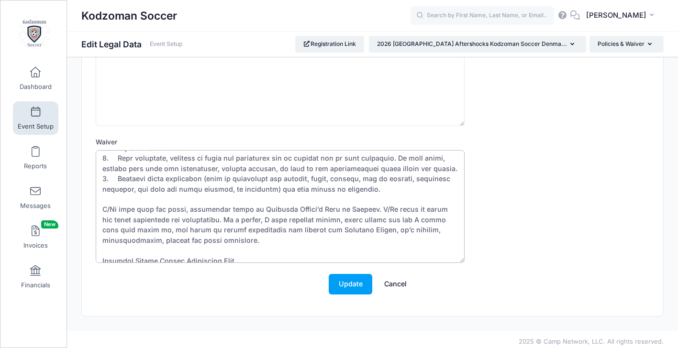
scroll to position [1125, 0]
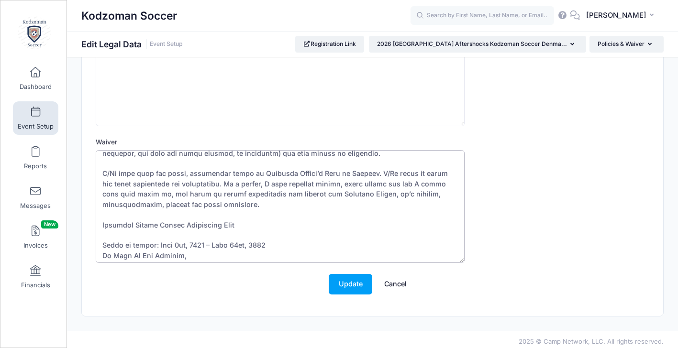
click at [174, 202] on textarea "Waiver" at bounding box center [280, 206] width 369 height 113
click at [199, 201] on textarea "Waiver" at bounding box center [280, 206] width 369 height 113
click at [233, 200] on textarea "Waiver" at bounding box center [280, 206] width 369 height 113
click at [259, 199] on textarea "Waiver" at bounding box center [280, 206] width 369 height 113
click at [256, 233] on textarea "Waiver" at bounding box center [280, 206] width 369 height 113
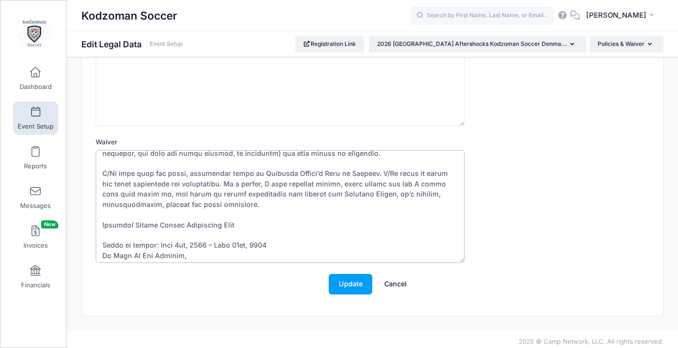
click at [430, 229] on textarea "Waiver" at bounding box center [280, 206] width 369 height 113
type textarea "WAIVER OF LIABILITY RELATING TO CORONAVIRUS/COVID-19 PARTICIPATION IN KODZOMAN …"
click at [355, 278] on button "Update" at bounding box center [351, 284] width 44 height 21
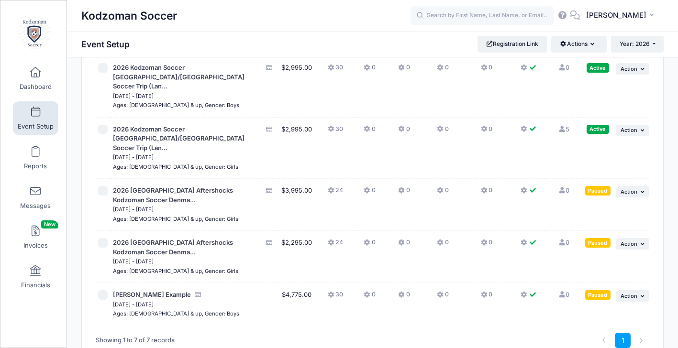
scroll to position [210, 0]
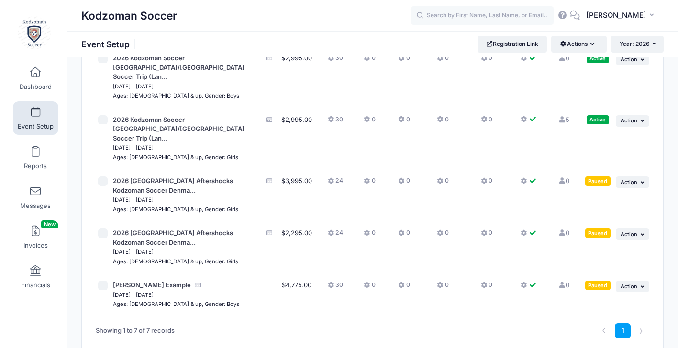
click at [526, 233] on icon at bounding box center [524, 233] width 8 height 0
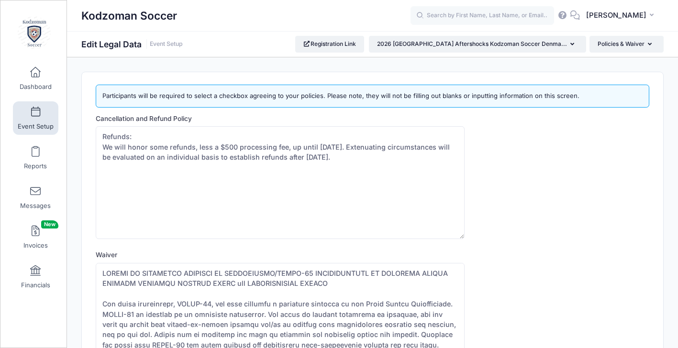
click at [499, 203] on div "Cancellation and Refund Policy Refunds: We will honor some refunds, less a $500…" at bounding box center [372, 177] width 553 height 126
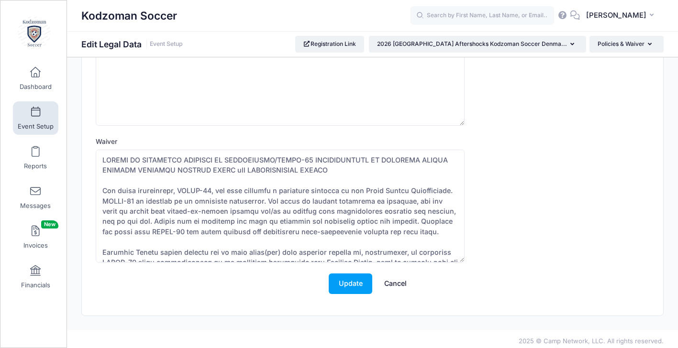
scroll to position [113, 0]
click at [355, 210] on textarea "Waiver" at bounding box center [280, 206] width 369 height 113
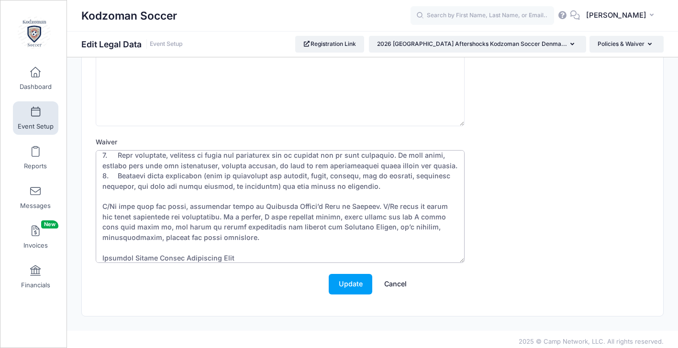
scroll to position [1125, 0]
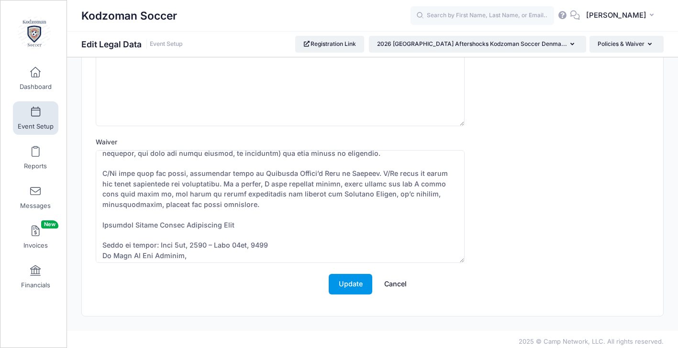
click at [350, 283] on button "Update" at bounding box center [351, 284] width 44 height 21
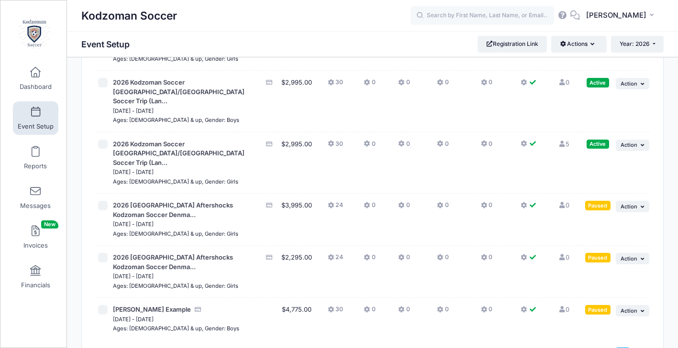
scroll to position [224, 0]
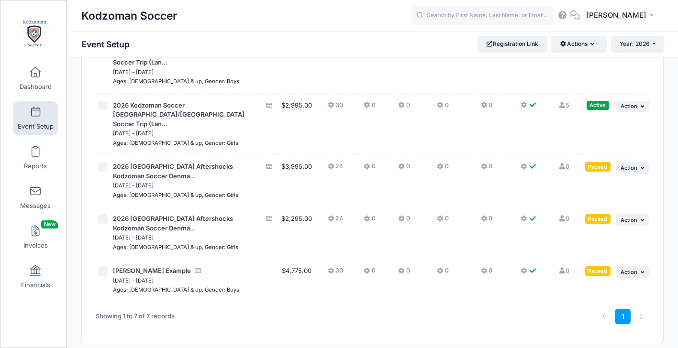
click at [527, 167] on icon at bounding box center [524, 167] width 8 height 0
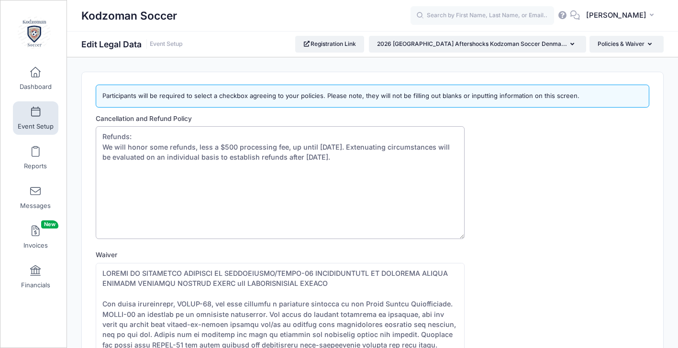
click at [380, 147] on textarea "Refunds: We will honor some refunds, less a $500 processing fee, up until [DATE…" at bounding box center [280, 182] width 369 height 113
click at [429, 159] on textarea "Refunds: We will honor some refunds, less a $500 processing fee, up until [DATE…" at bounding box center [280, 182] width 369 height 113
type textarea "Refunds: We will honor some refunds, less a $500 processing fee, up until [DATE…"
click at [297, 288] on textarea "Waiver" at bounding box center [280, 319] width 369 height 113
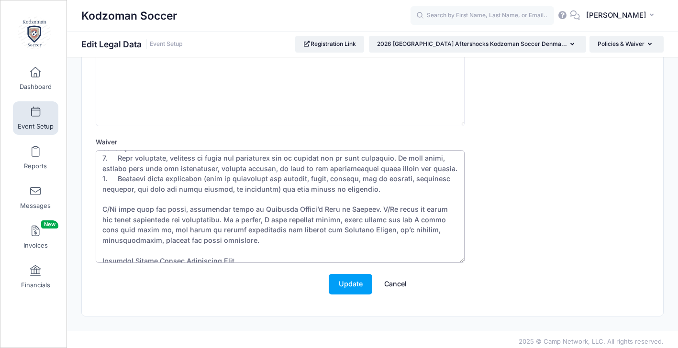
scroll to position [1135, 0]
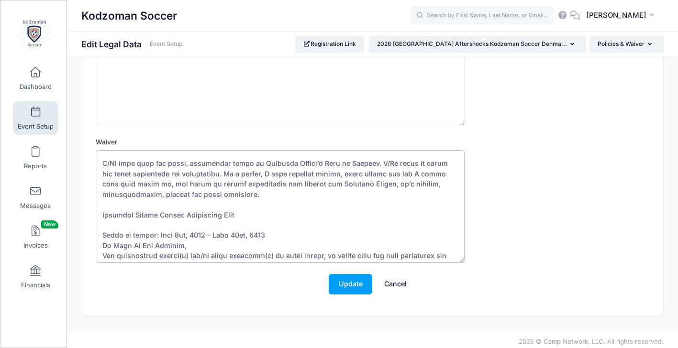
click at [176, 189] on textarea "Waiver" at bounding box center [280, 206] width 369 height 113
click at [201, 189] on textarea "Waiver" at bounding box center [280, 206] width 369 height 113
click at [232, 189] on textarea "Waiver" at bounding box center [280, 206] width 369 height 113
click at [258, 189] on textarea "Waiver" at bounding box center [280, 206] width 369 height 113
click at [309, 236] on textarea "Waiver" at bounding box center [280, 206] width 369 height 113
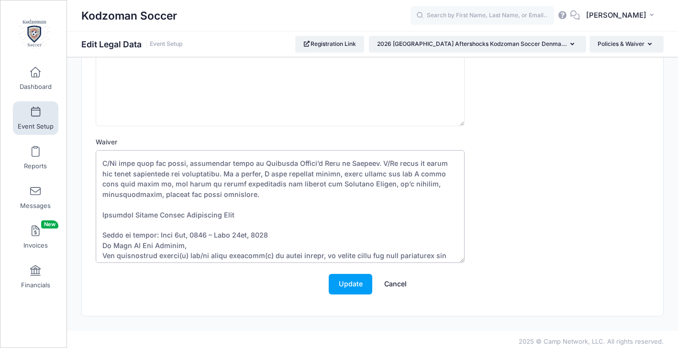
click at [134, 231] on textarea "Waiver" at bounding box center [280, 206] width 369 height 113
click at [235, 233] on textarea "Waiver" at bounding box center [280, 206] width 369 height 113
click at [282, 244] on textarea "Waiver" at bounding box center [280, 206] width 369 height 113
type textarea "WAIVER OF LIABILITY RELATING TO CORONAVIRUS/COVID-19 PARTICIPATION IN KODZOMAN …"
click at [343, 281] on button "Update" at bounding box center [351, 284] width 44 height 21
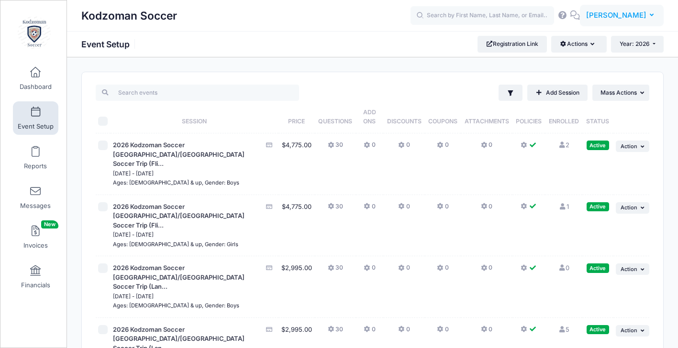
click at [618, 18] on span "[PERSON_NAME]" at bounding box center [616, 15] width 60 height 11
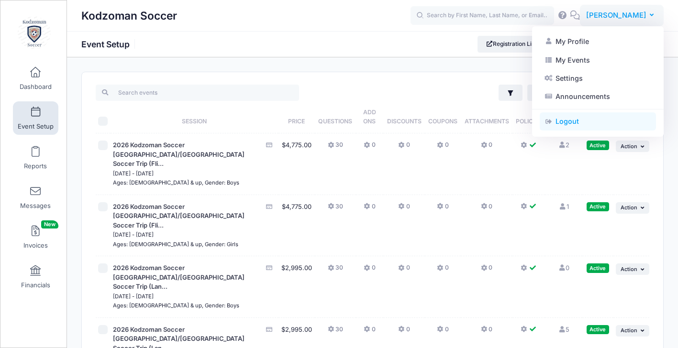
click at [559, 121] on link "Logout" at bounding box center [598, 121] width 116 height 18
